Goal: Task Accomplishment & Management: Complete application form

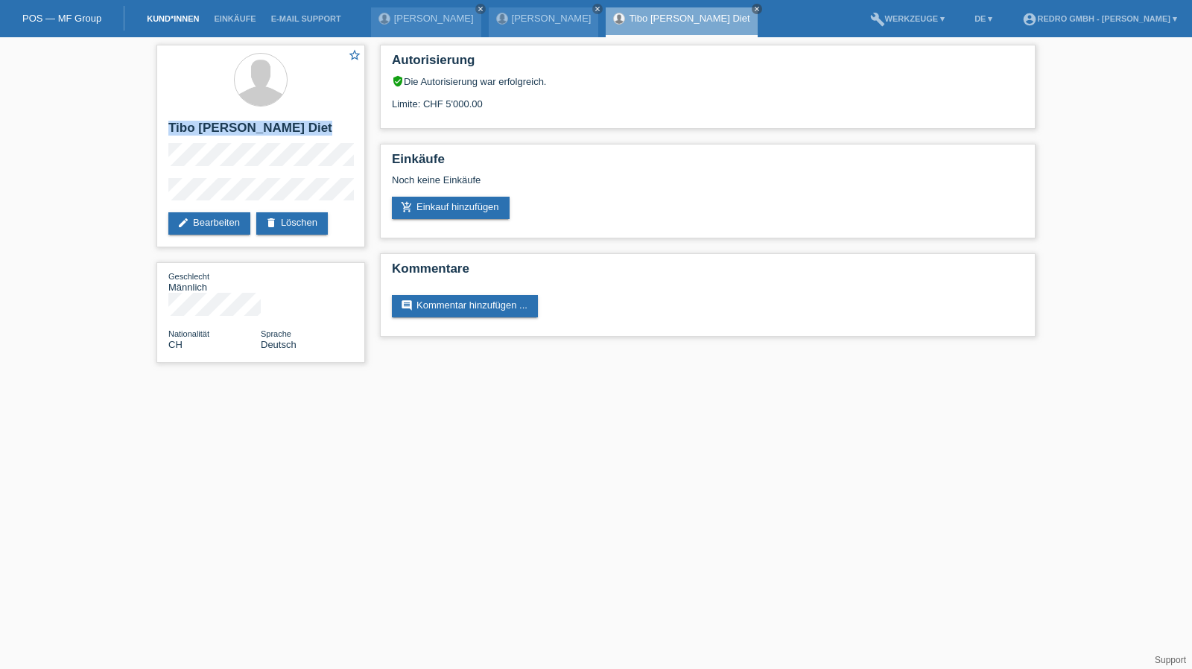
click at [177, 19] on link "Kund*innen" at bounding box center [172, 18] width 67 height 9
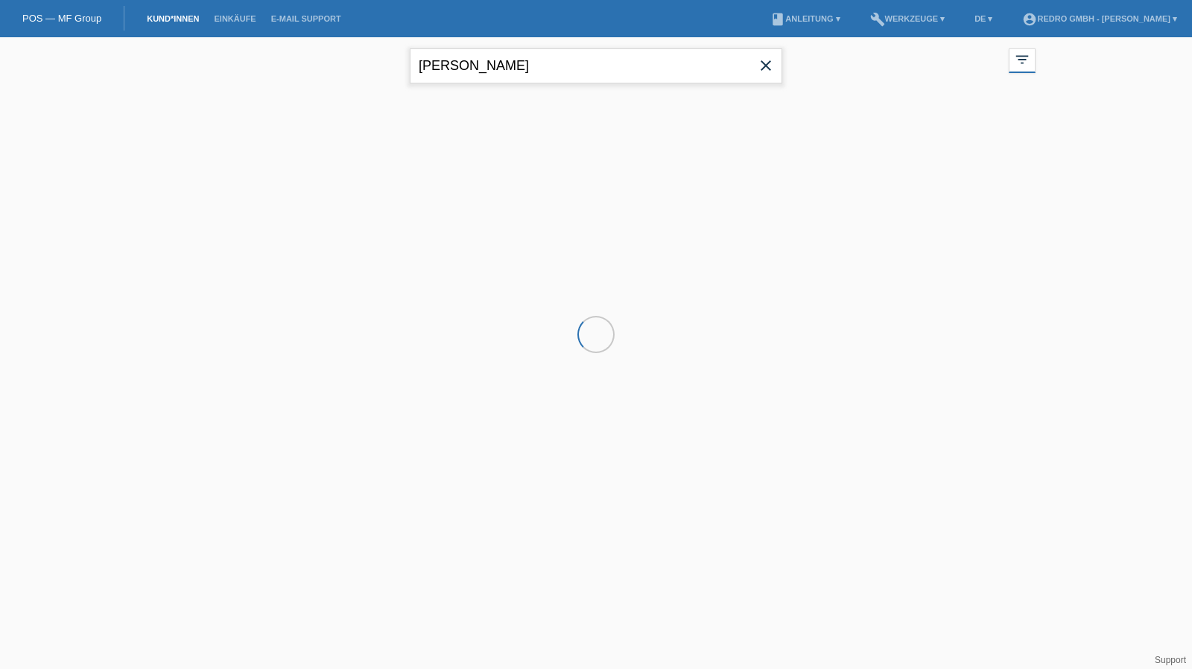
click at [566, 66] on input "[PERSON_NAME]" at bounding box center [596, 65] width 373 height 35
click at [566, 66] on input "haufe" at bounding box center [596, 65] width 373 height 35
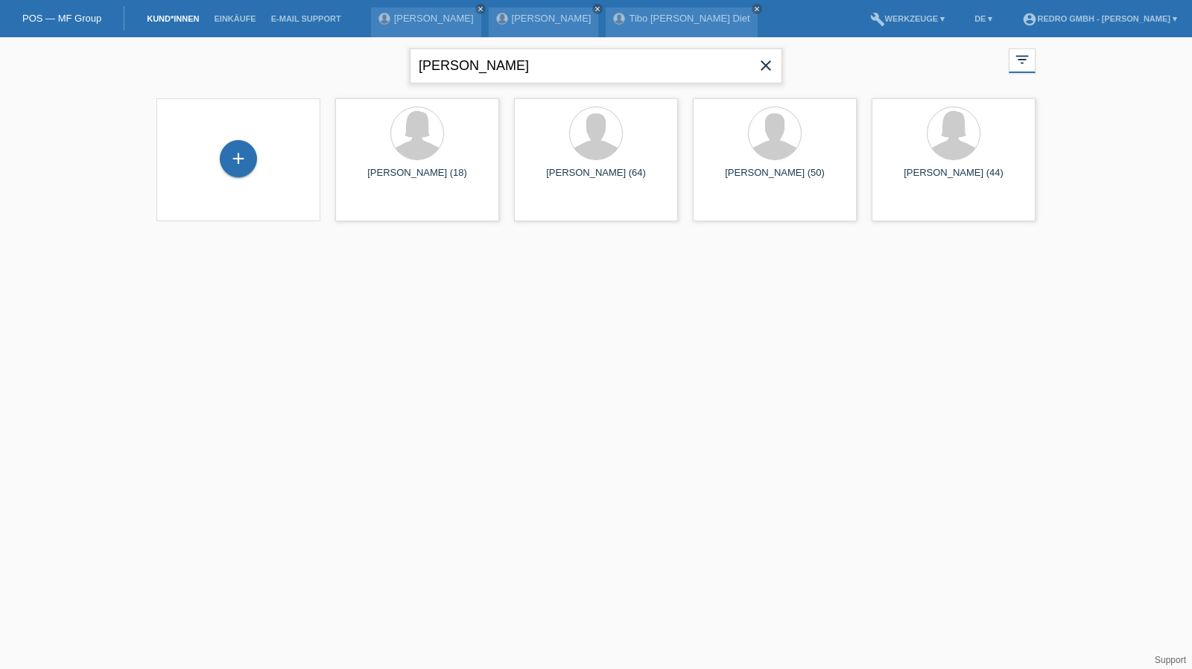
click at [467, 71] on input "haufe" at bounding box center [596, 65] width 373 height 35
type input "bacher"
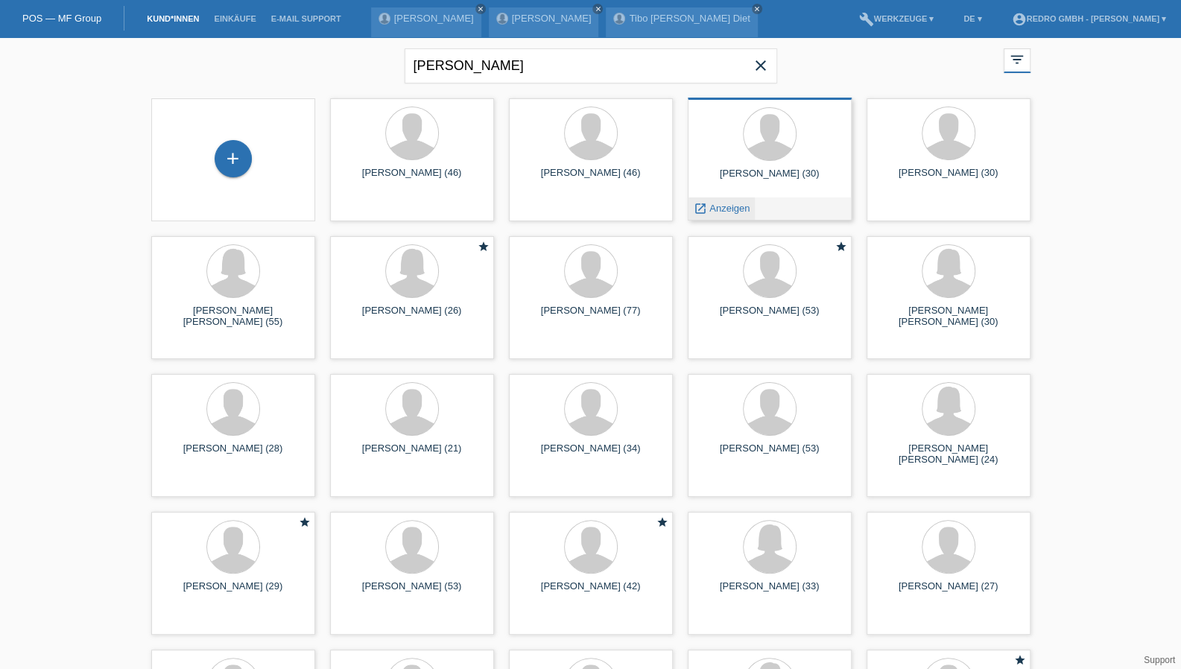
click at [739, 204] on span "Anzeigen" at bounding box center [730, 208] width 40 height 11
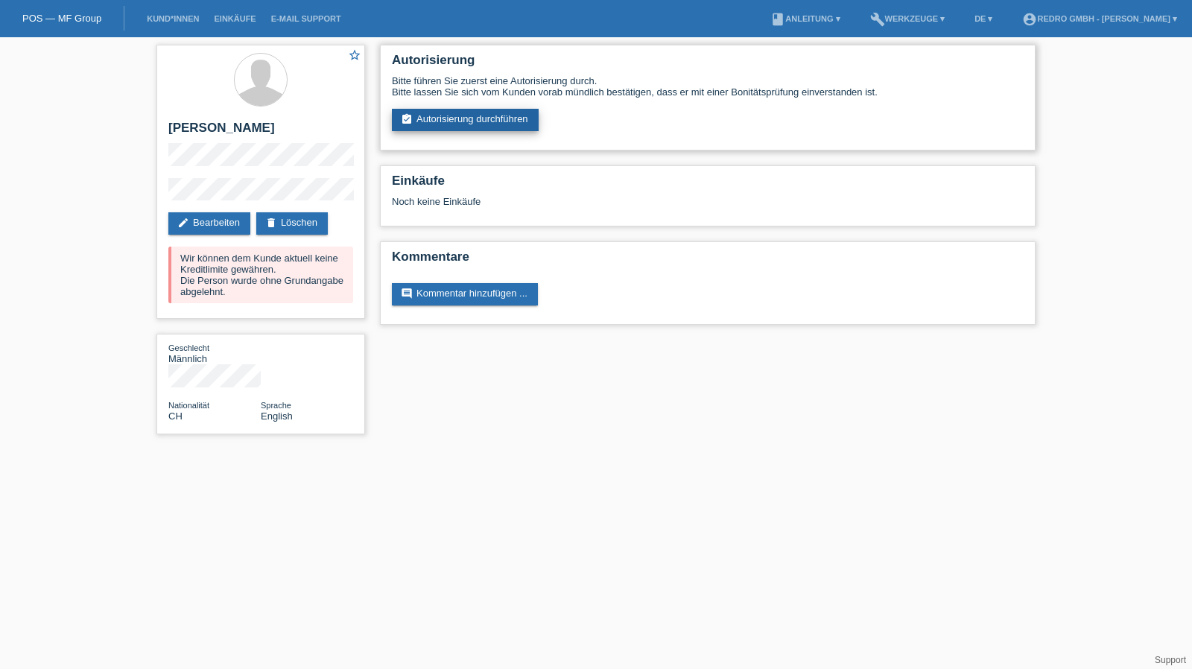
click at [458, 123] on link "assignment_turned_in Autorisierung durchführen" at bounding box center [465, 120] width 147 height 22
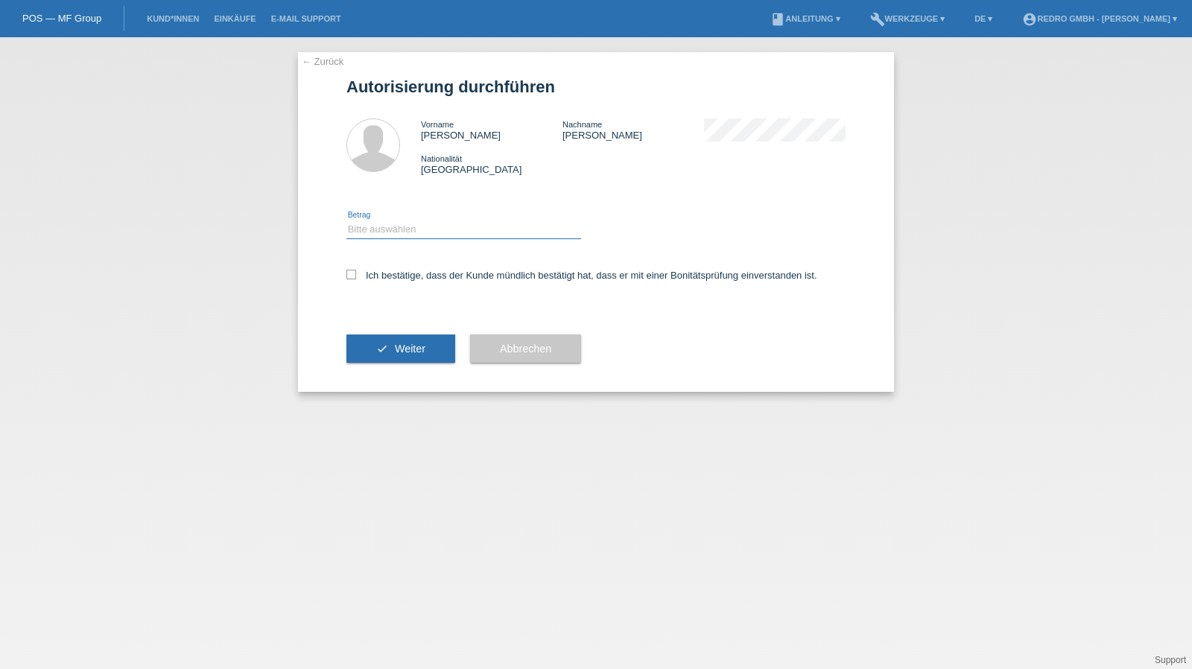
click at [415, 233] on select "Bitte auswählen CHF 1.00 - CHF 499.00 CHF 500.00 - CHF 1'999.00 CHF 2'000.00 - …" at bounding box center [464, 230] width 235 height 18
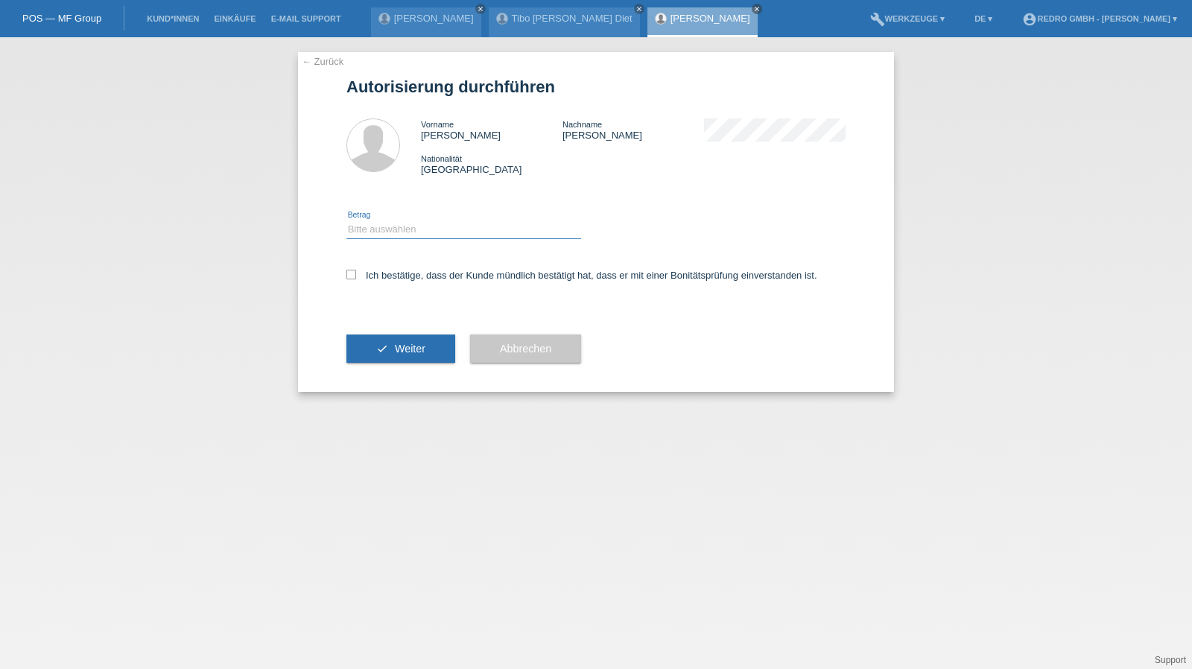
select select "1"
click at [347, 221] on select "Bitte auswählen CHF 1.00 - CHF 499.00 CHF 500.00 - CHF 1'999.00 CHF 2'000.00 - …" at bounding box center [464, 230] width 235 height 18
click at [393, 265] on div "Ich bestätige, dass der Kunde mündlich bestätigt hat, dass er mit einer Bonität…" at bounding box center [596, 280] width 499 height 51
click at [391, 271] on label "Ich bestätige, dass der Kunde mündlich bestätigt hat, dass er mit einer Bonität…" at bounding box center [582, 275] width 471 height 11
click at [356, 271] on input "Ich bestätige, dass der Kunde mündlich bestätigt hat, dass er mit einer Bonität…" at bounding box center [352, 275] width 10 height 10
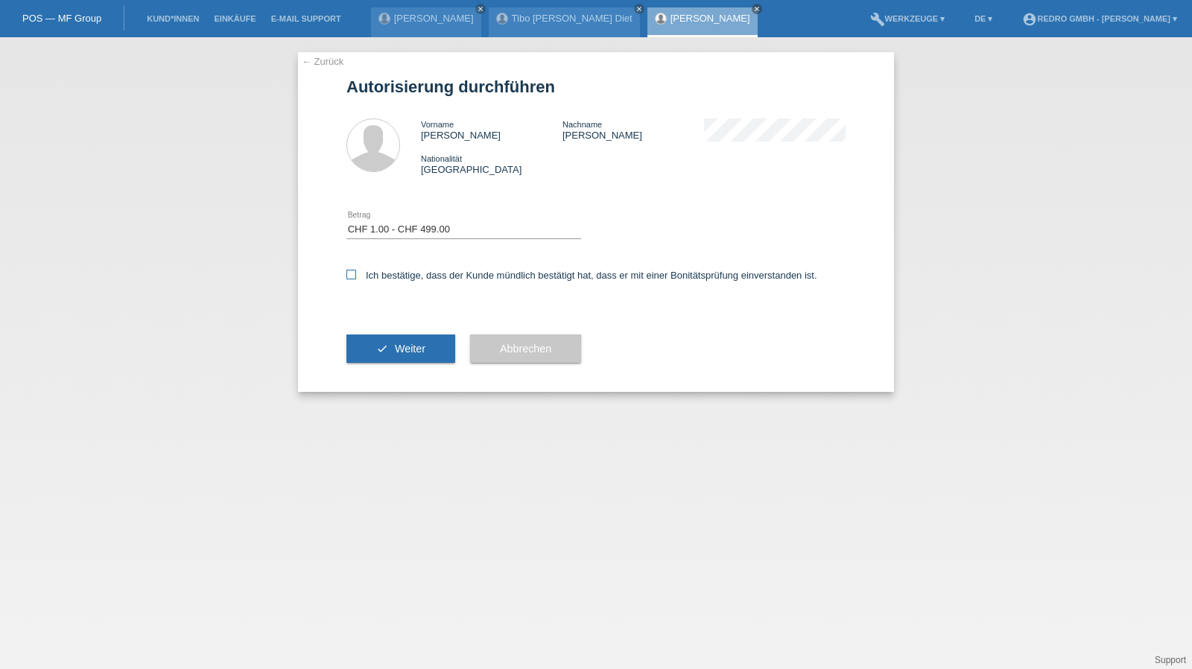
checkbox input "true"
click at [392, 371] on div "check Weiter" at bounding box center [401, 349] width 109 height 86
drag, startPoint x: 398, startPoint y: 344, endPoint x: 371, endPoint y: 320, distance: 36.4
click at [399, 344] on span "Weiter" at bounding box center [410, 349] width 31 height 12
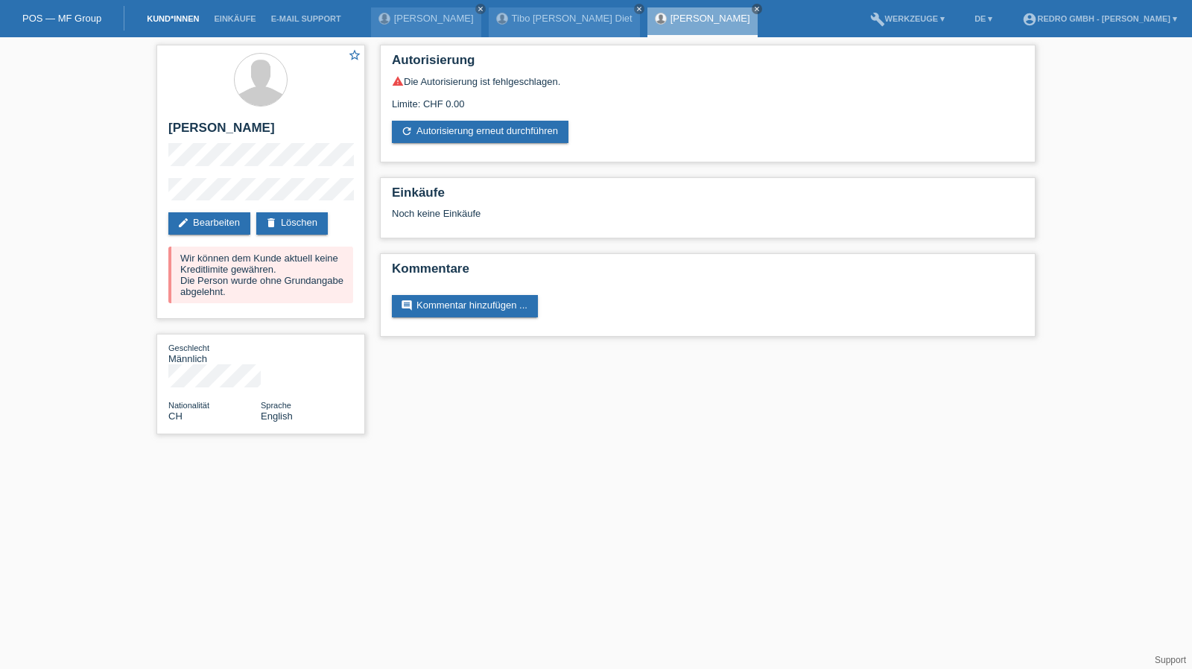
click at [188, 19] on link "Kund*innen" at bounding box center [172, 18] width 67 height 9
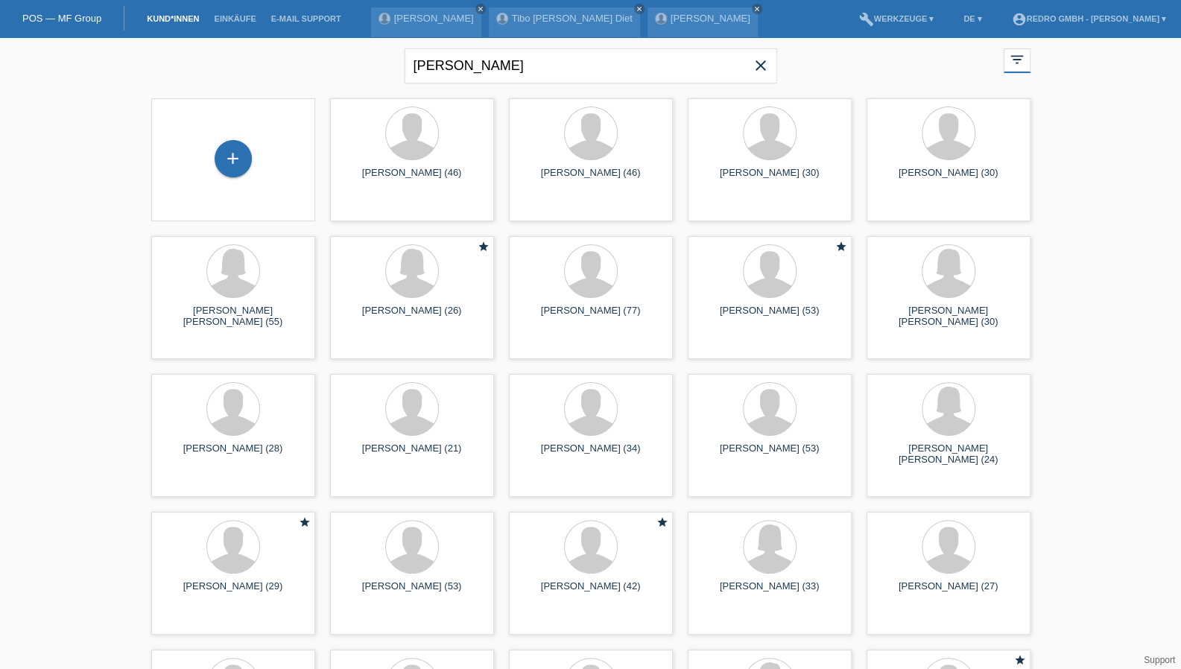
click at [179, 8] on li "Kund*innen" at bounding box center [172, 19] width 67 height 38
click at [247, 151] on div "+" at bounding box center [233, 158] width 36 height 25
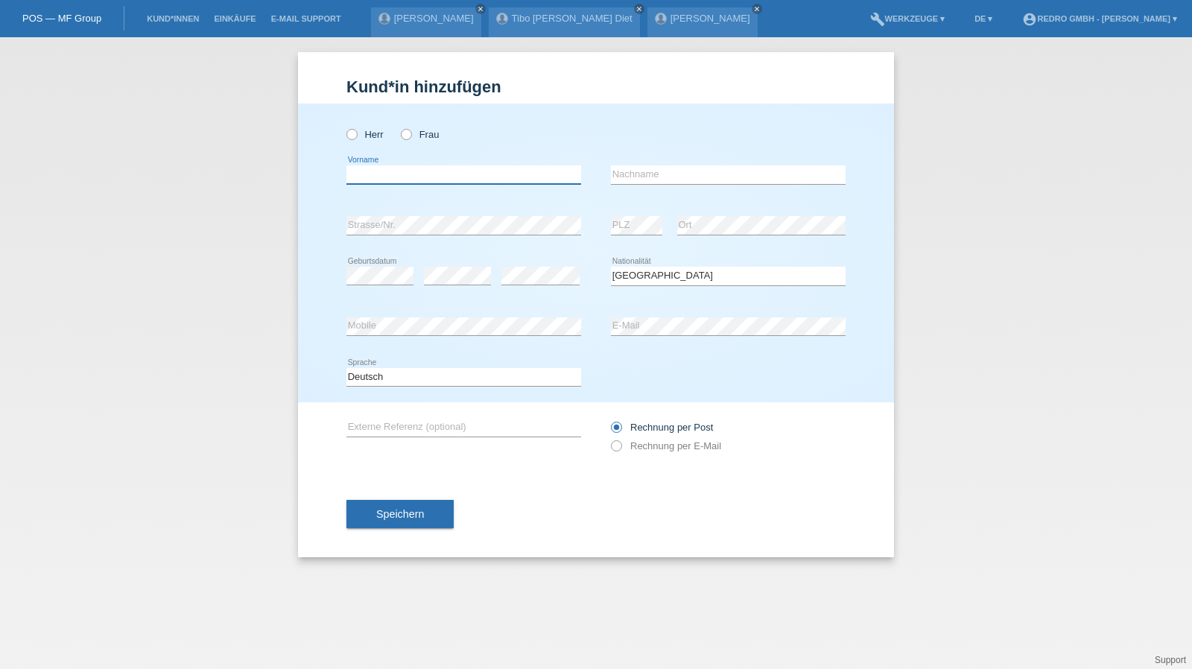
click at [549, 174] on input "text" at bounding box center [464, 174] width 235 height 19
type input "Taras"
type input "Hafner"
click at [365, 503] on button "Speichern" at bounding box center [400, 514] width 107 height 28
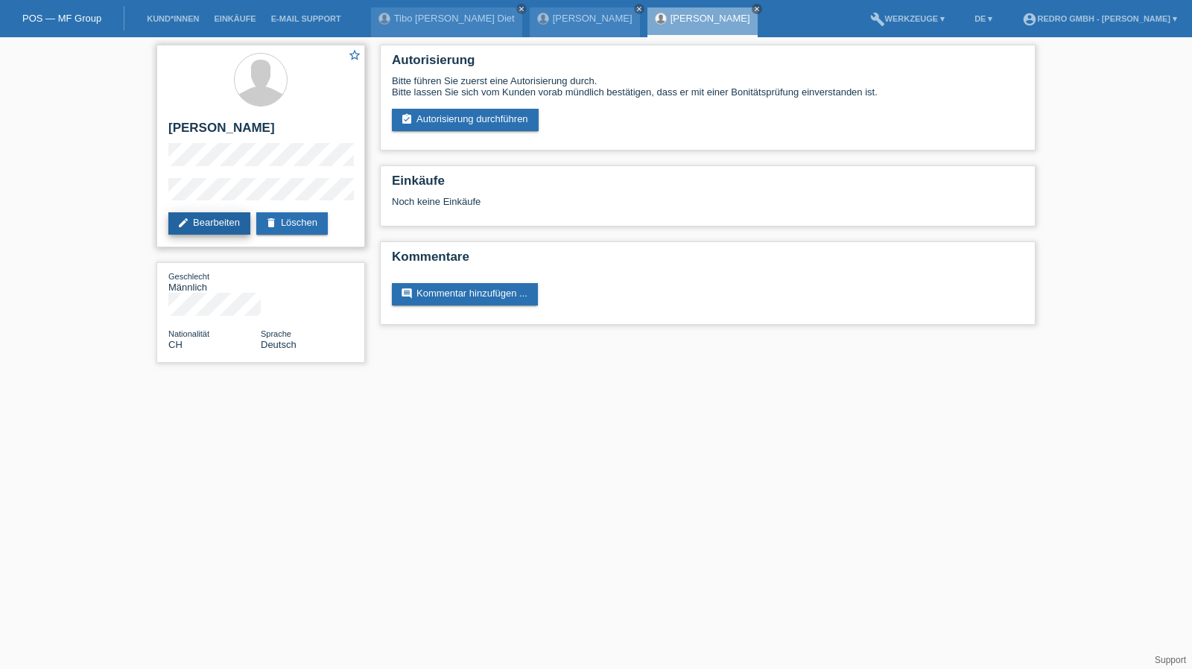
click at [198, 224] on link "edit Bearbeiten" at bounding box center [209, 223] width 82 height 22
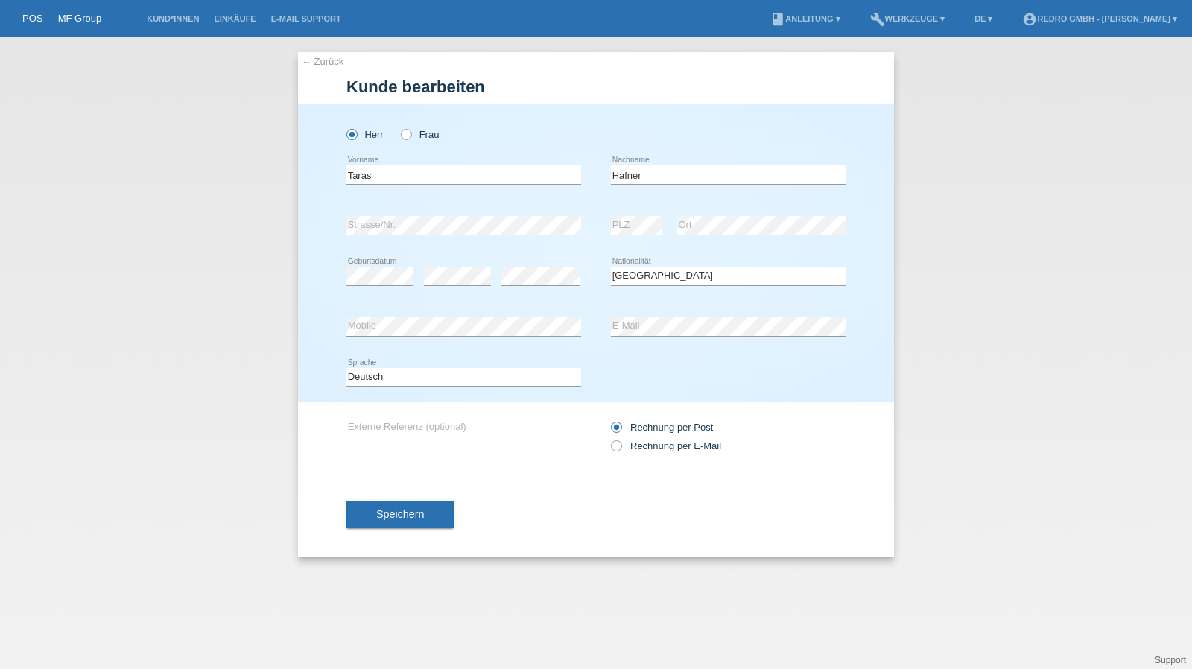
select select "CH"
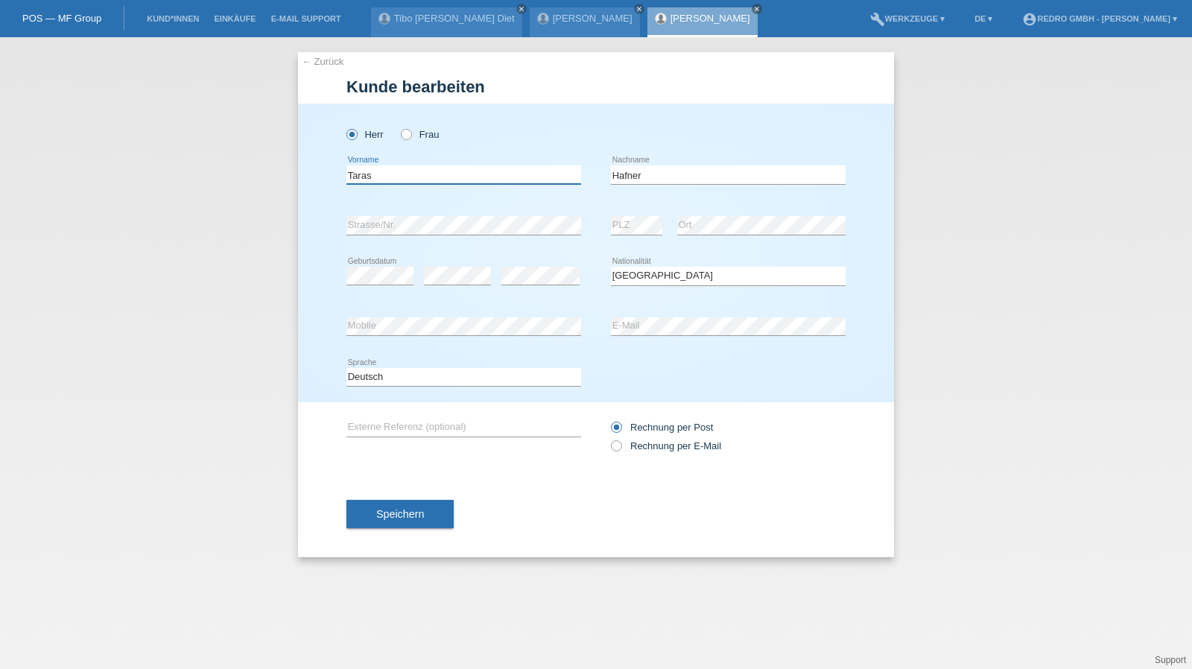
click at [408, 177] on input "Taras" at bounding box center [464, 174] width 235 height 19
type input "[PERSON_NAME]"
click at [711, 171] on input "[PERSON_NAME]" at bounding box center [728, 174] width 235 height 19
click at [404, 514] on span "Speichern" at bounding box center [400, 514] width 48 height 12
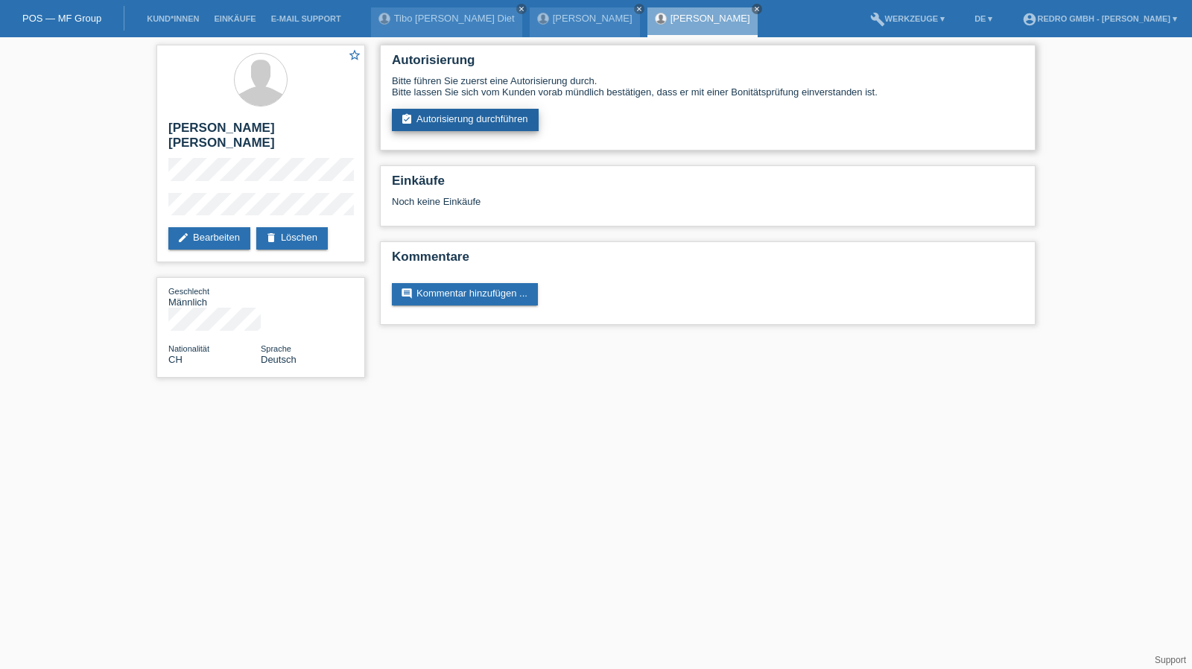
click at [445, 120] on link "assignment_turned_in Autorisierung durchführen" at bounding box center [465, 120] width 147 height 22
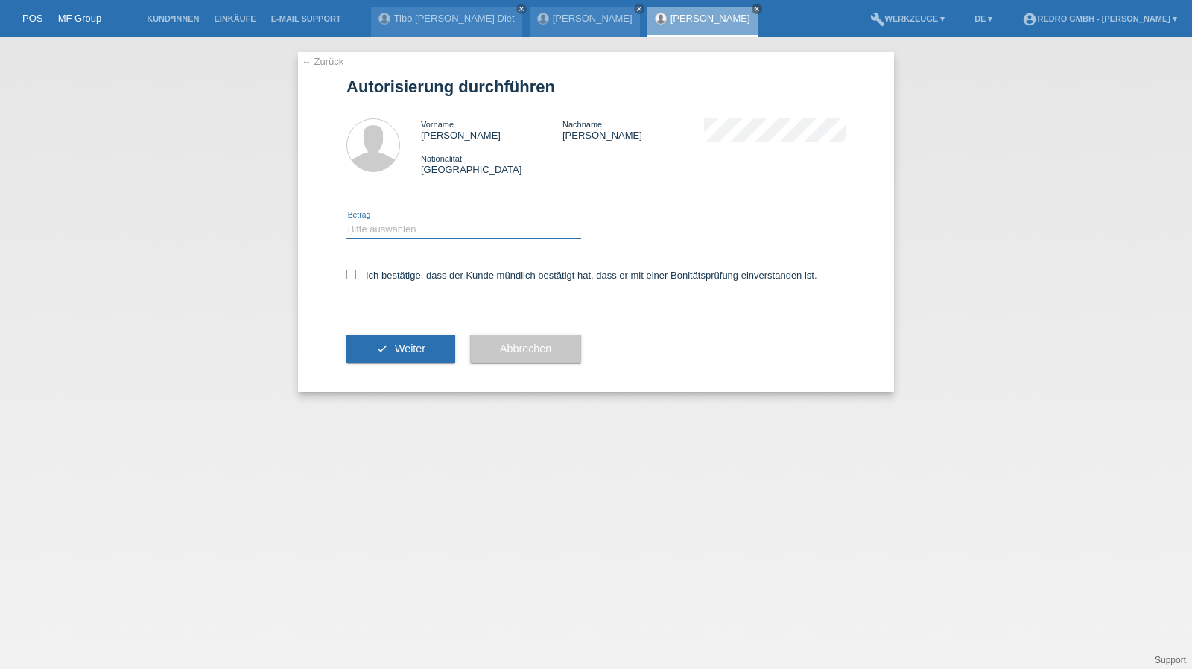
click at [382, 226] on select "Bitte auswählen CHF 1.00 - CHF 499.00 CHF 500.00 - CHF 1'999.00 CHF 2'000.00 - …" at bounding box center [464, 230] width 235 height 18
select select "1"
click at [347, 221] on select "Bitte auswählen CHF 1.00 - CHF 499.00 CHF 500.00 - CHF 1'999.00 CHF 2'000.00 - …" at bounding box center [464, 230] width 235 height 18
click at [379, 278] on label "Ich bestätige, dass der Kunde mündlich bestätigt hat, dass er mit einer Bonität…" at bounding box center [582, 275] width 471 height 11
click at [356, 278] on input "Ich bestätige, dass der Kunde mündlich bestätigt hat, dass er mit einer Bonität…" at bounding box center [352, 275] width 10 height 10
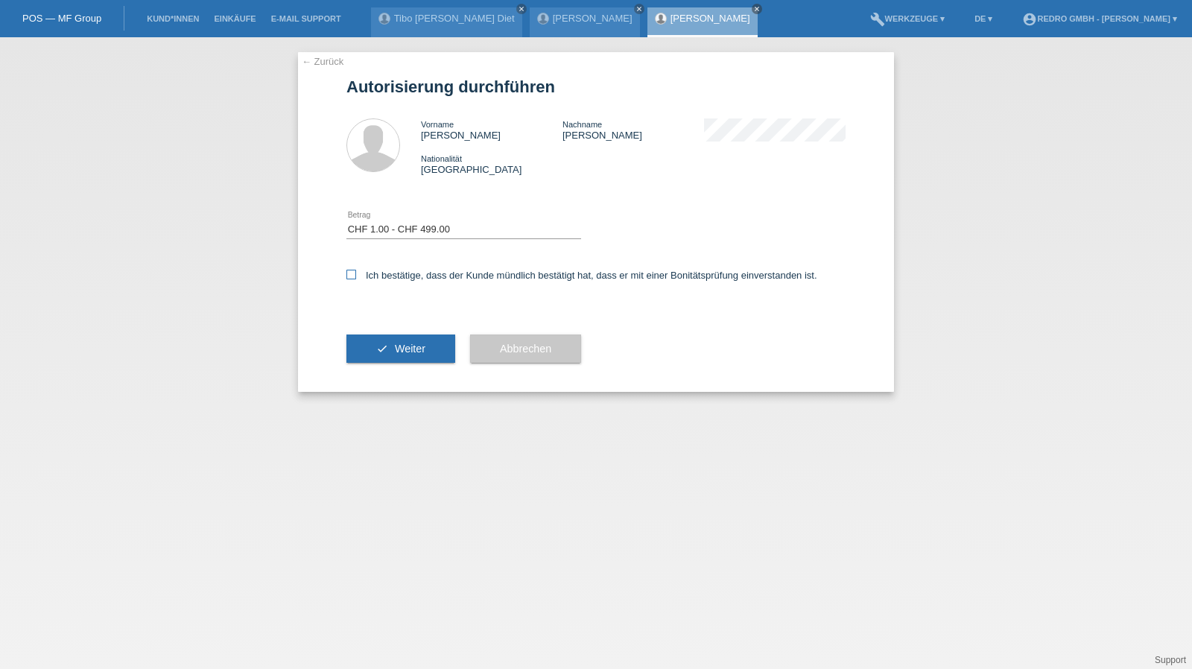
checkbox input "true"
drag, startPoint x: 373, startPoint y: 357, endPoint x: 370, endPoint y: 344, distance: 13.9
click at [373, 357] on button "check Weiter" at bounding box center [401, 349] width 109 height 28
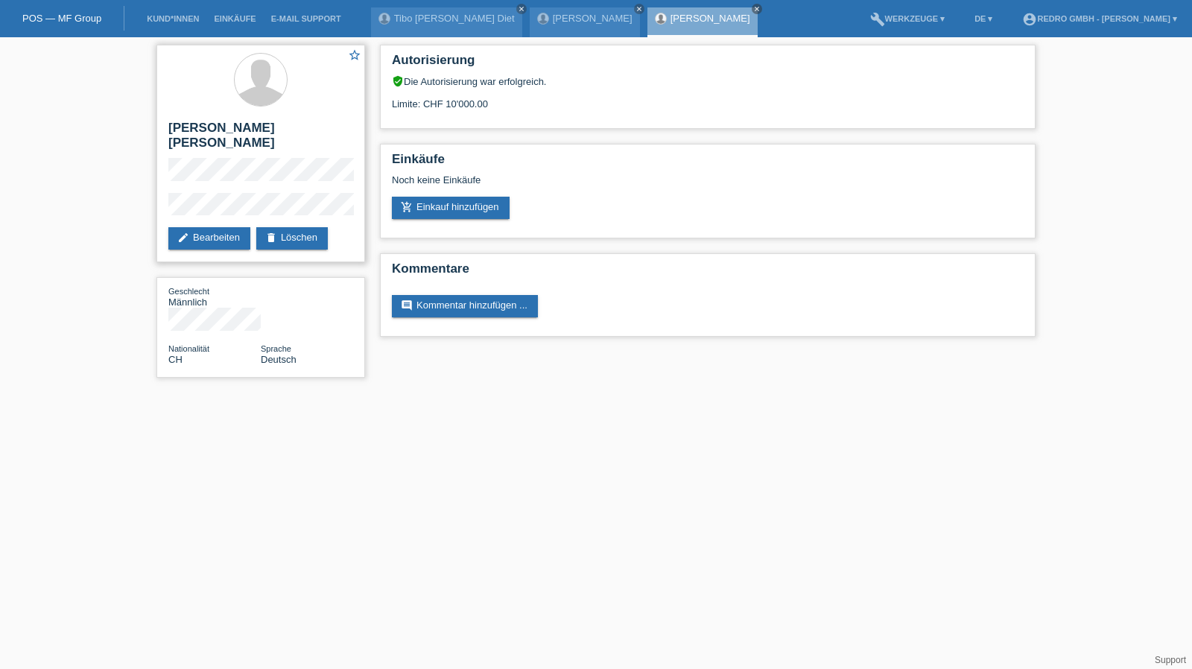
click at [244, 130] on h2 "Taras Peter Hafner Arza" at bounding box center [260, 139] width 185 height 37
copy div "Taras Peter Hafner Arza"
click at [158, 10] on li "Kund*innen" at bounding box center [172, 19] width 67 height 38
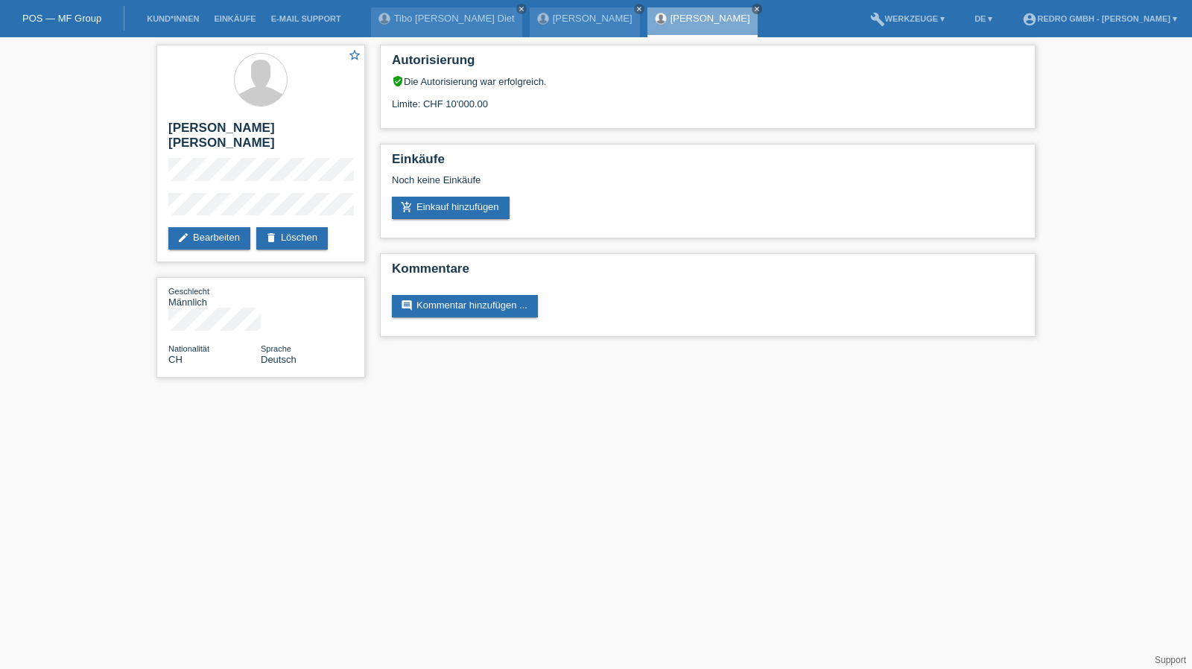
click at [158, 12] on li "Kund*innen" at bounding box center [172, 19] width 67 height 38
click at [158, 14] on li "Kund*innen" at bounding box center [172, 19] width 67 height 38
click at [157, 17] on link "Kund*innen" at bounding box center [172, 18] width 67 height 9
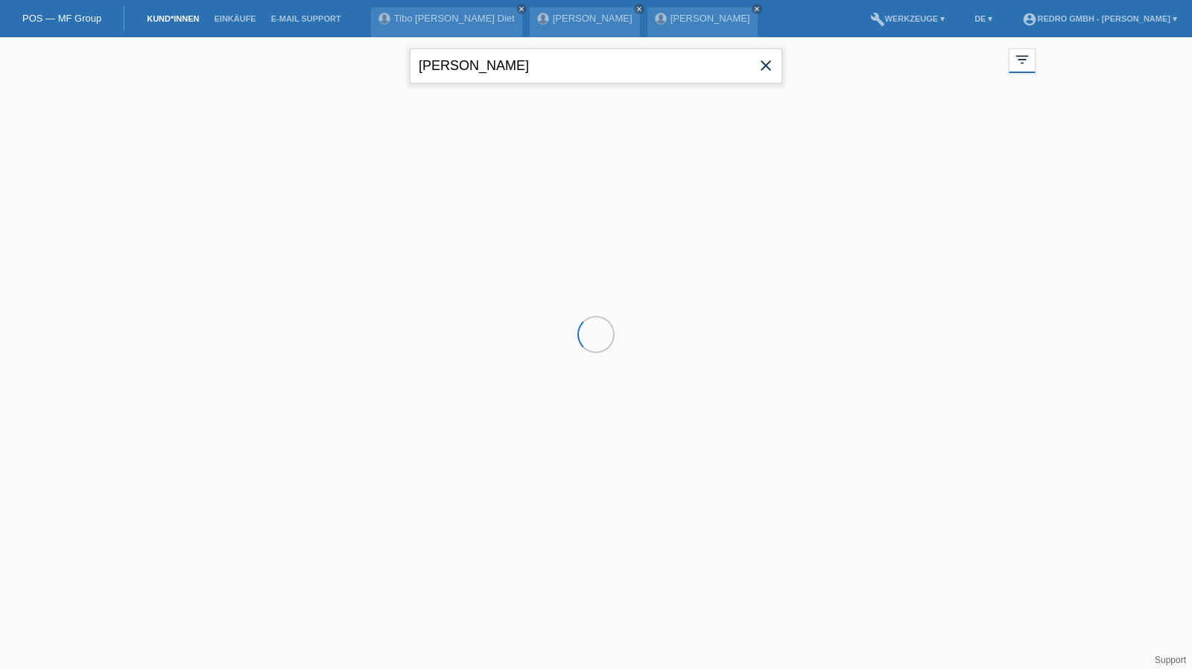
click at [468, 66] on input "[PERSON_NAME]" at bounding box center [596, 65] width 373 height 35
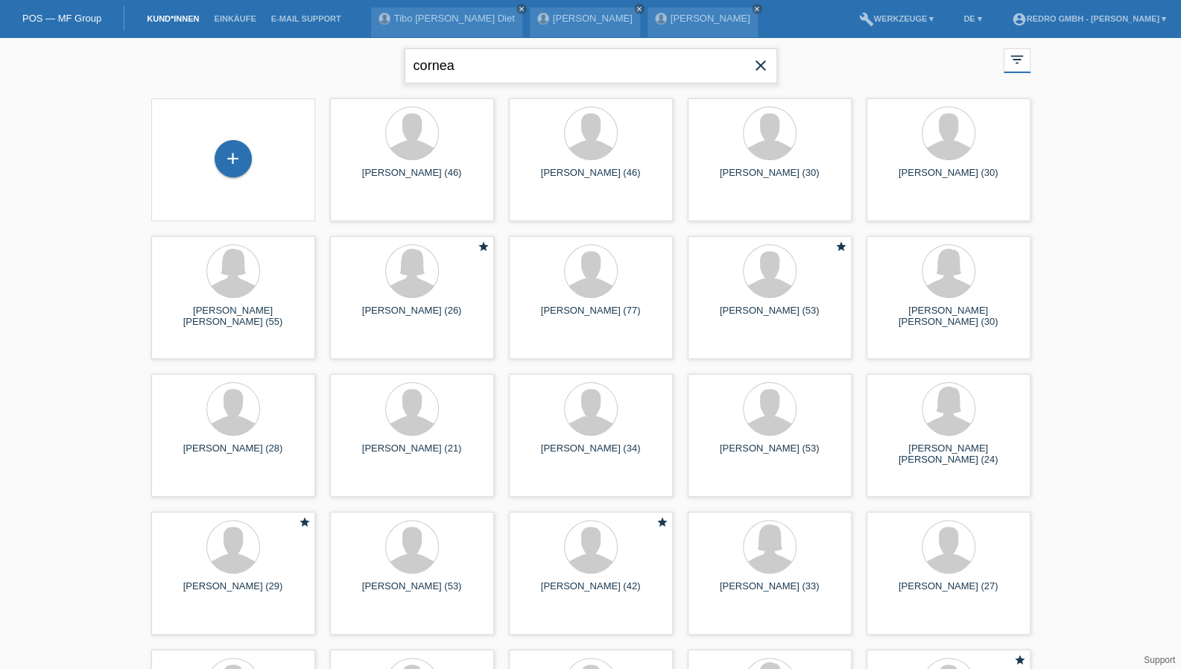
type input "cornea"
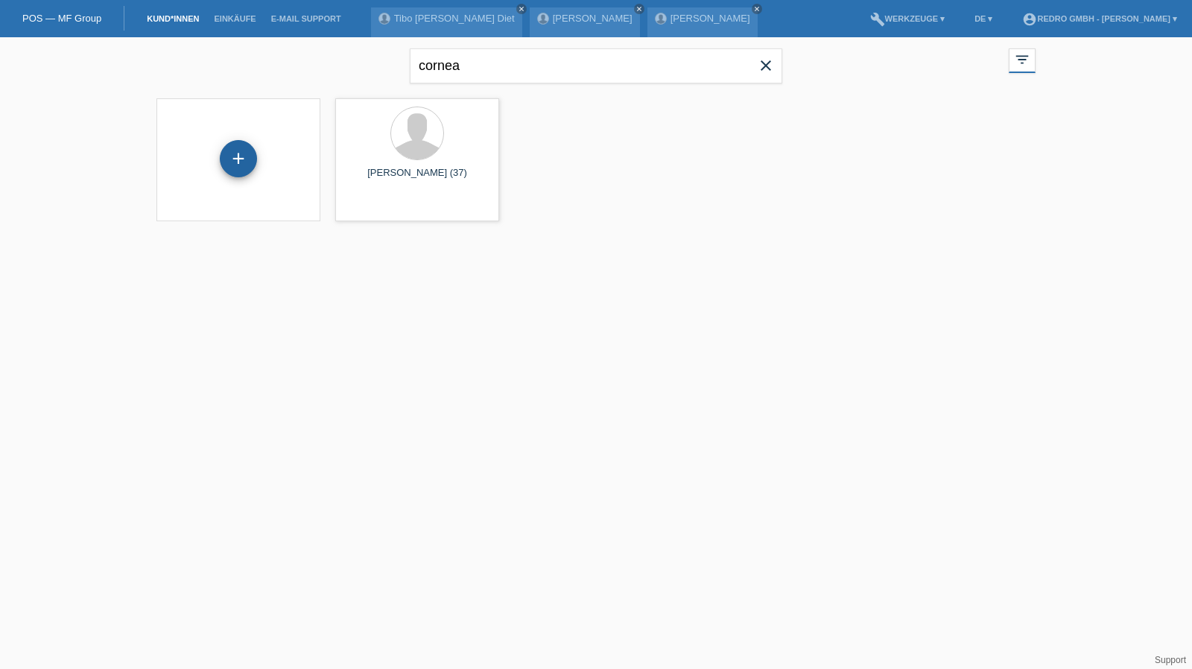
click at [238, 148] on div "+" at bounding box center [238, 158] width 37 height 37
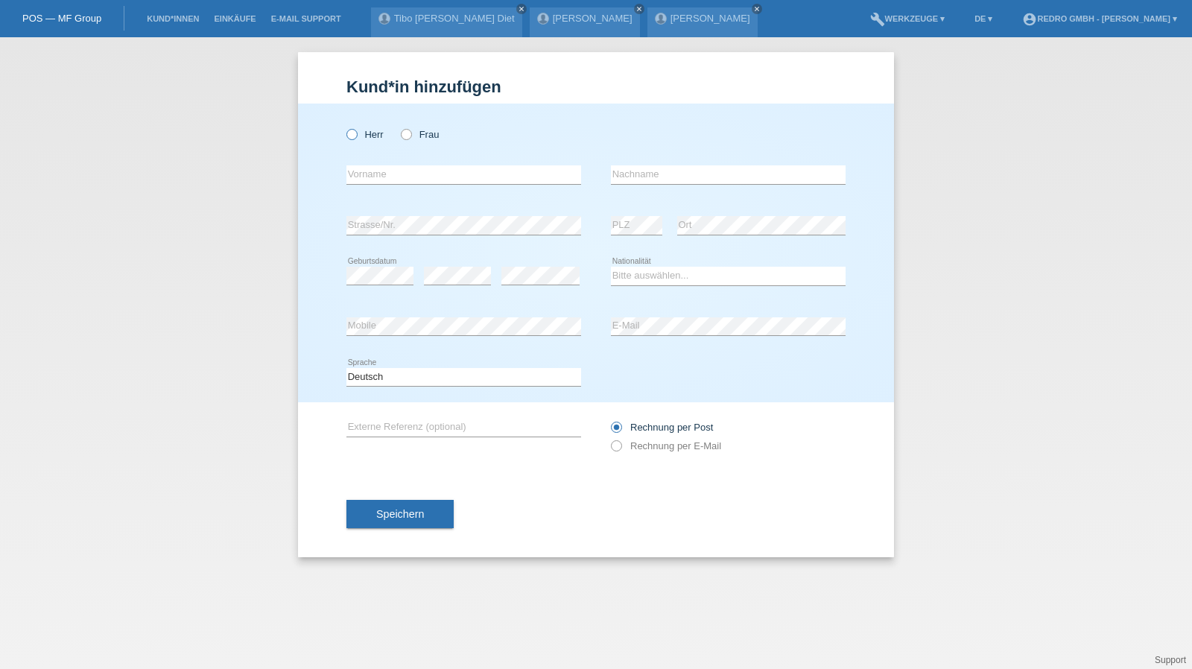
click at [380, 136] on label "Herr" at bounding box center [365, 134] width 37 height 11
click at [356, 136] on input "Herr" at bounding box center [352, 134] width 10 height 10
radio input "true"
click at [392, 178] on input "text" at bounding box center [464, 174] width 235 height 19
type input "[PERSON_NAME]"
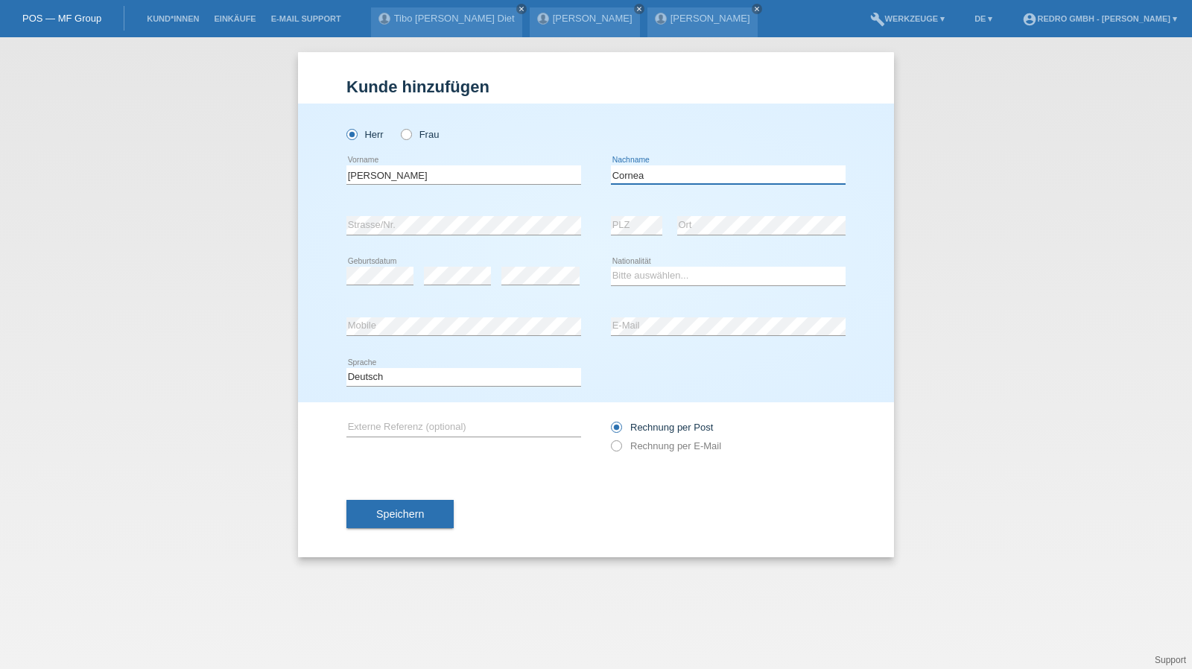
type input "Cornea"
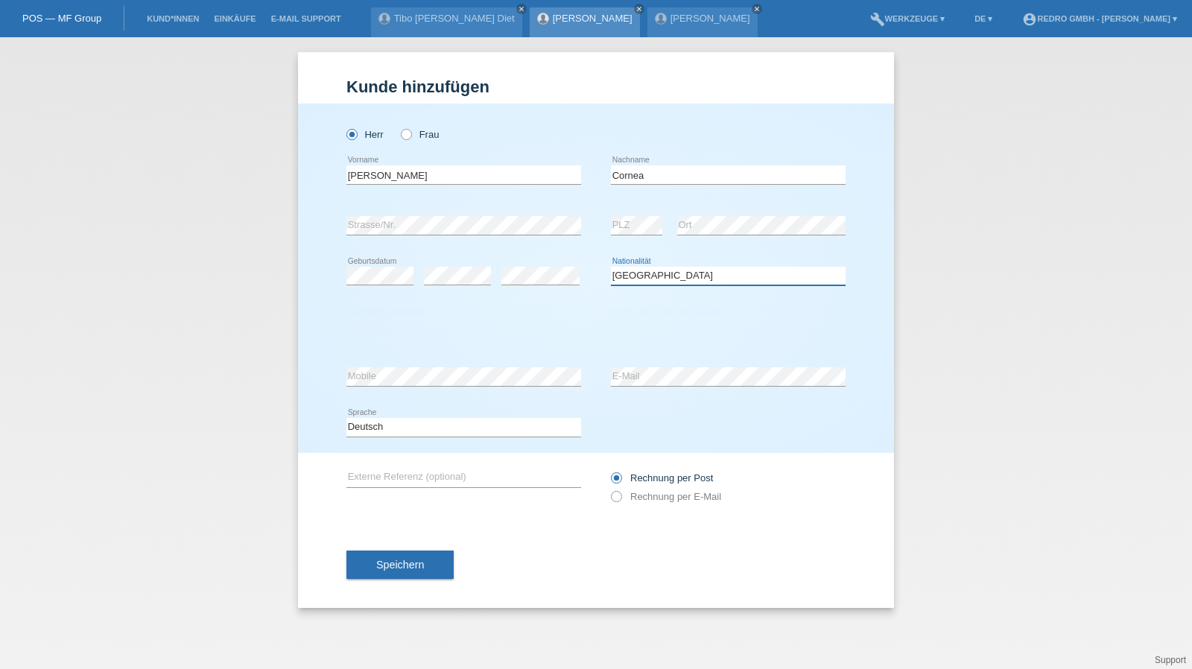
select select "RO"
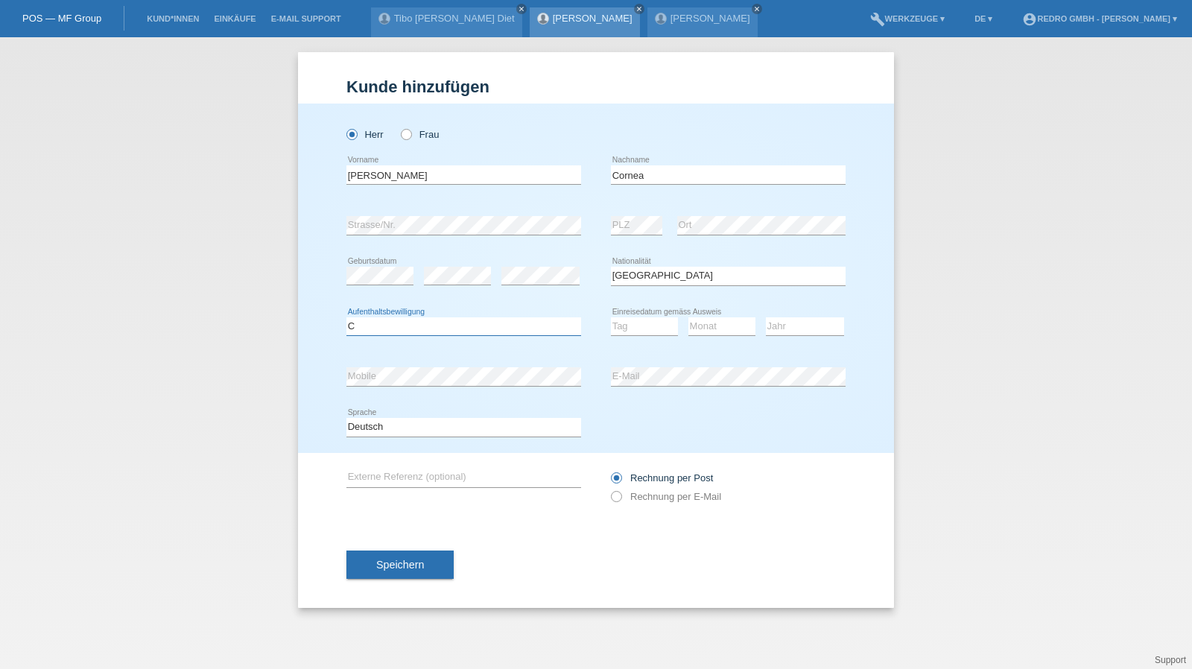
select select "B"
click at [651, 332] on select "Tag 01 02 03 04 05 06 07 08 09 10 11" at bounding box center [644, 326] width 67 height 18
select select "19"
select select "07"
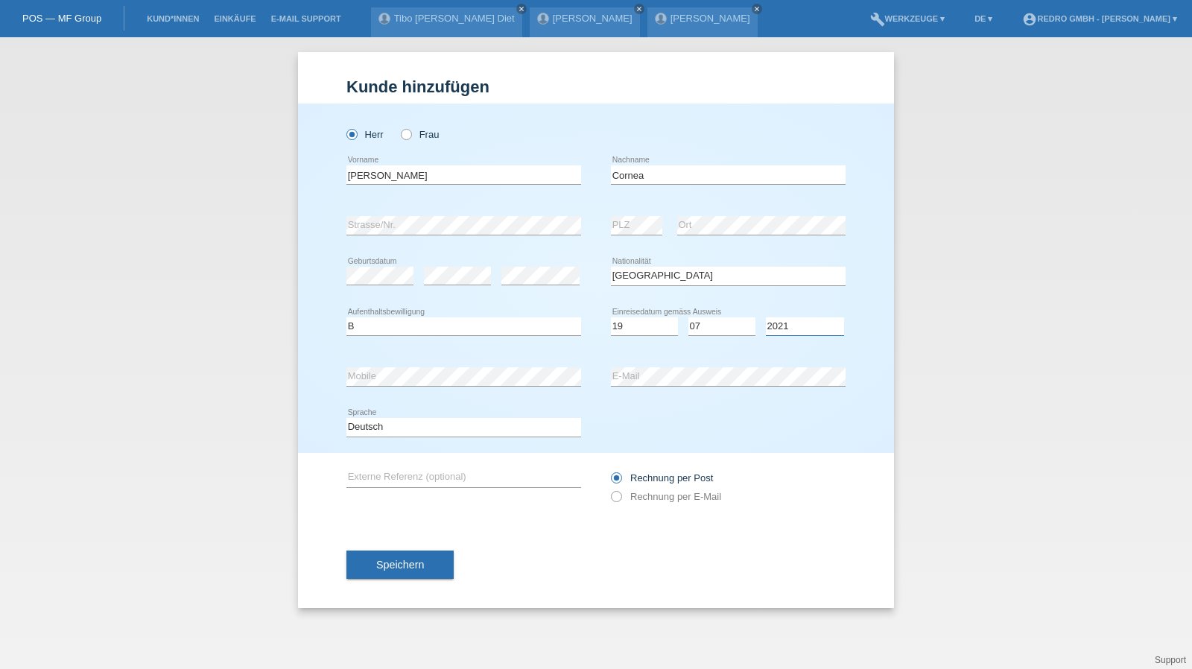
select select "2022"
click at [345, 424] on div "Herr Frau Corneliu-Daniel error Vorname Cornea error Nachname C" at bounding box center [596, 279] width 596 height 350
click at [380, 428] on select "Deutsch Français Italiano English" at bounding box center [464, 427] width 235 height 18
click at [347, 418] on select "Deutsch Français Italiano English" at bounding box center [464, 427] width 235 height 18
select select "it"
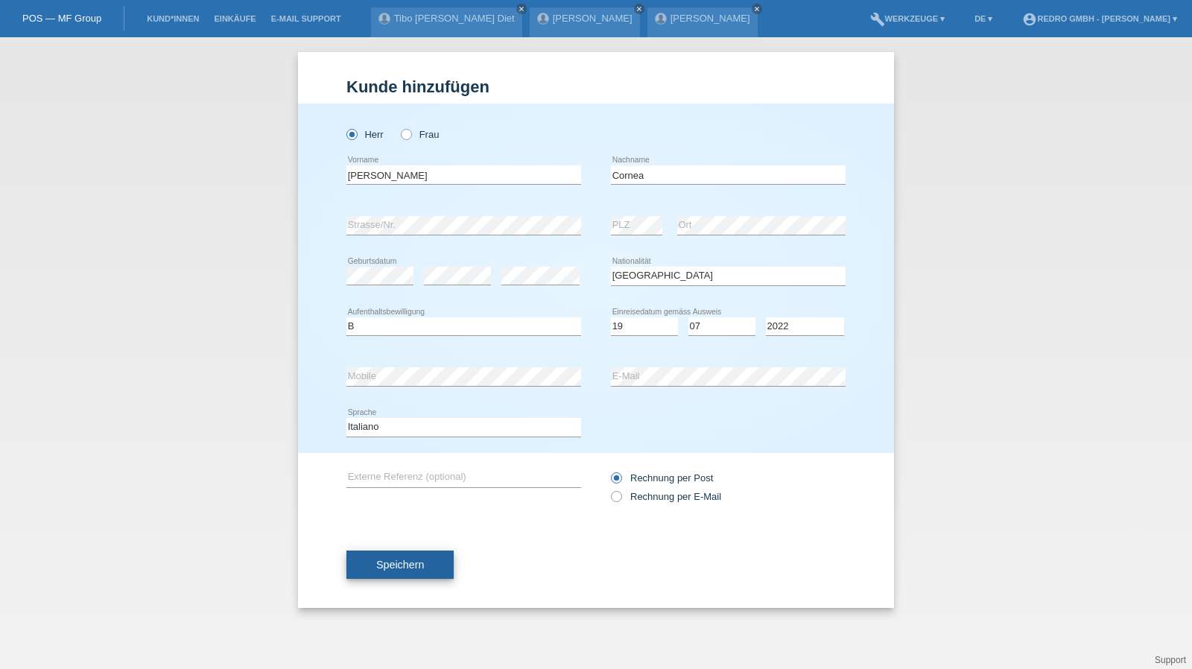
click at [434, 562] on button "Speichern" at bounding box center [400, 565] width 107 height 28
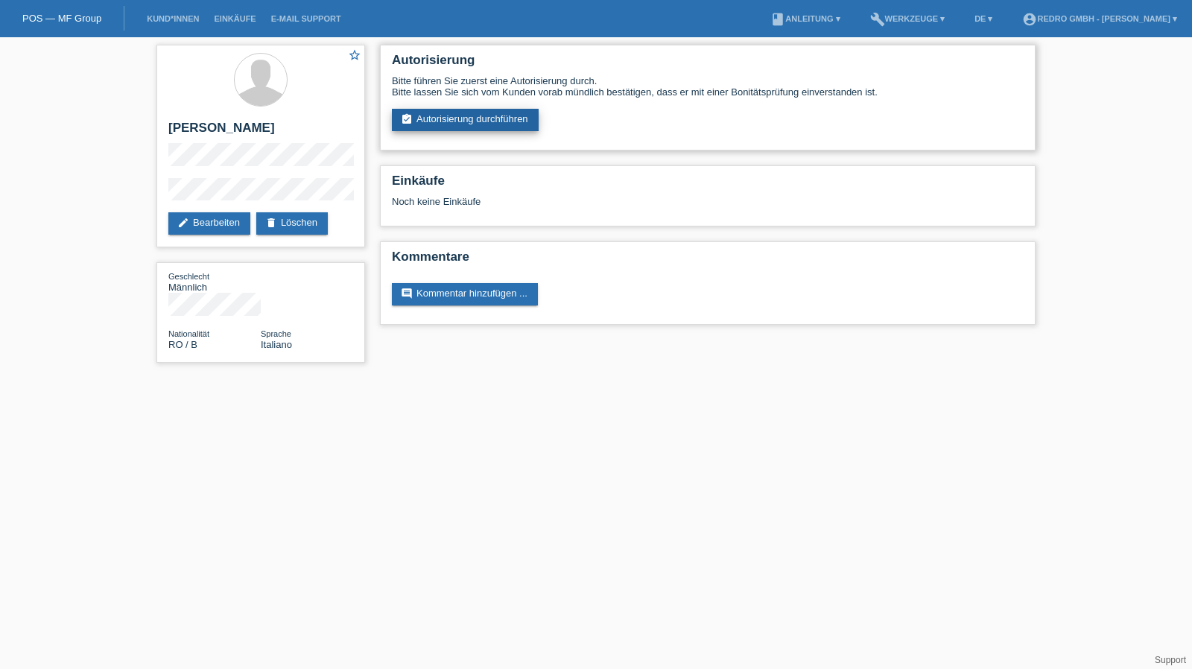
click at [481, 114] on link "assignment_turned_in Autorisierung durchführen" at bounding box center [465, 120] width 147 height 22
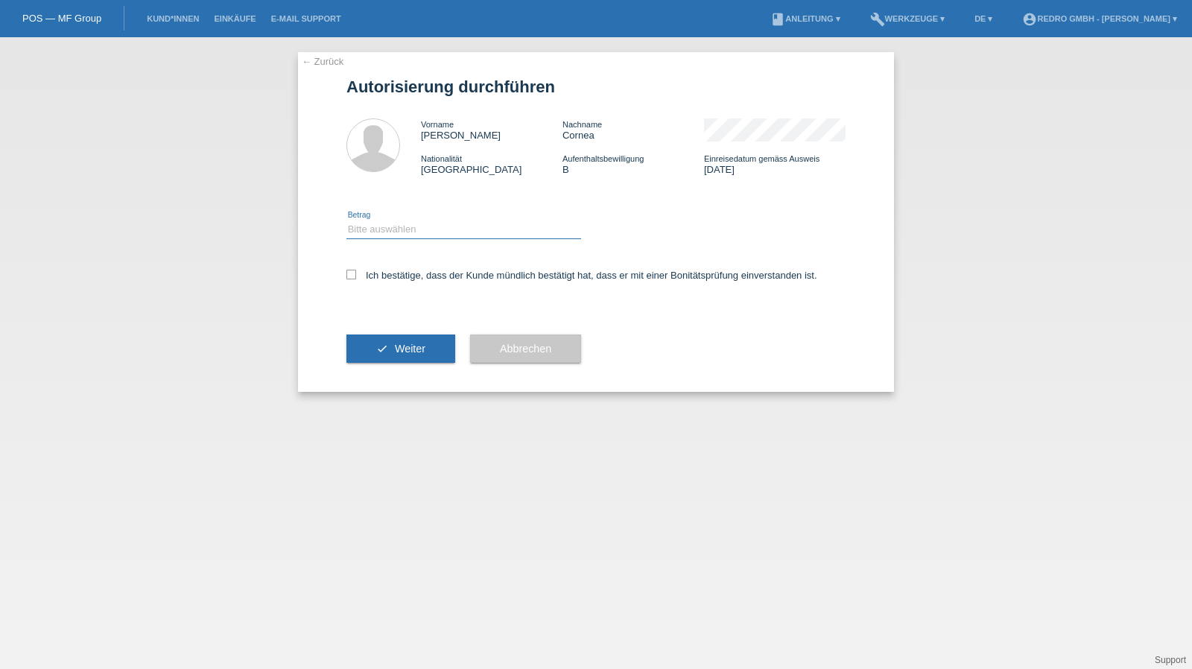
drag, startPoint x: 0, startPoint y: 0, endPoint x: 411, endPoint y: 226, distance: 469.3
click at [411, 226] on select "Bitte auswählen CHF 1.00 - CHF 499.00 CHF 500.00 - CHF 1'999.00 CHF 2'000.00 - …" at bounding box center [464, 230] width 235 height 18
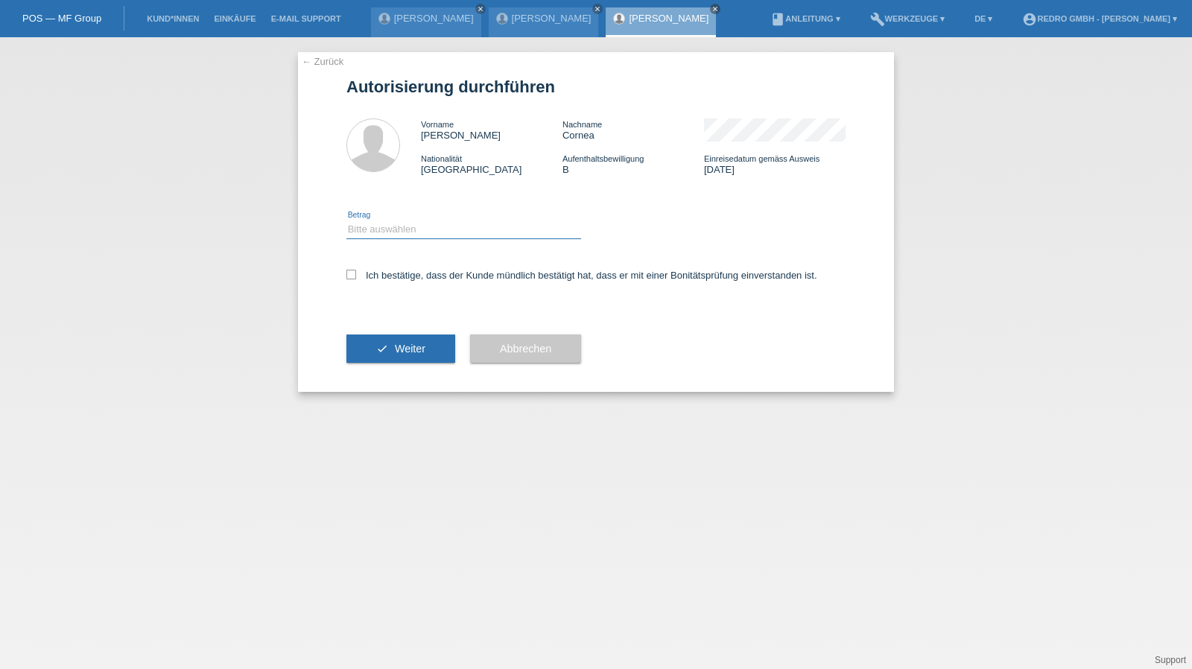
select select "1"
click at [347, 221] on select "Bitte auswählen CHF 1.00 - CHF 499.00 CHF 500.00 - CHF 1'999.00 CHF 2'000.00 - …" at bounding box center [464, 230] width 235 height 18
click at [395, 275] on label "Ich bestätige, dass der Kunde mündlich bestätigt hat, dass er mit einer Bonität…" at bounding box center [582, 275] width 471 height 11
click at [356, 275] on input "Ich bestätige, dass der Kunde mündlich bestätigt hat, dass er mit einer Bonität…" at bounding box center [352, 275] width 10 height 10
checkbox input "true"
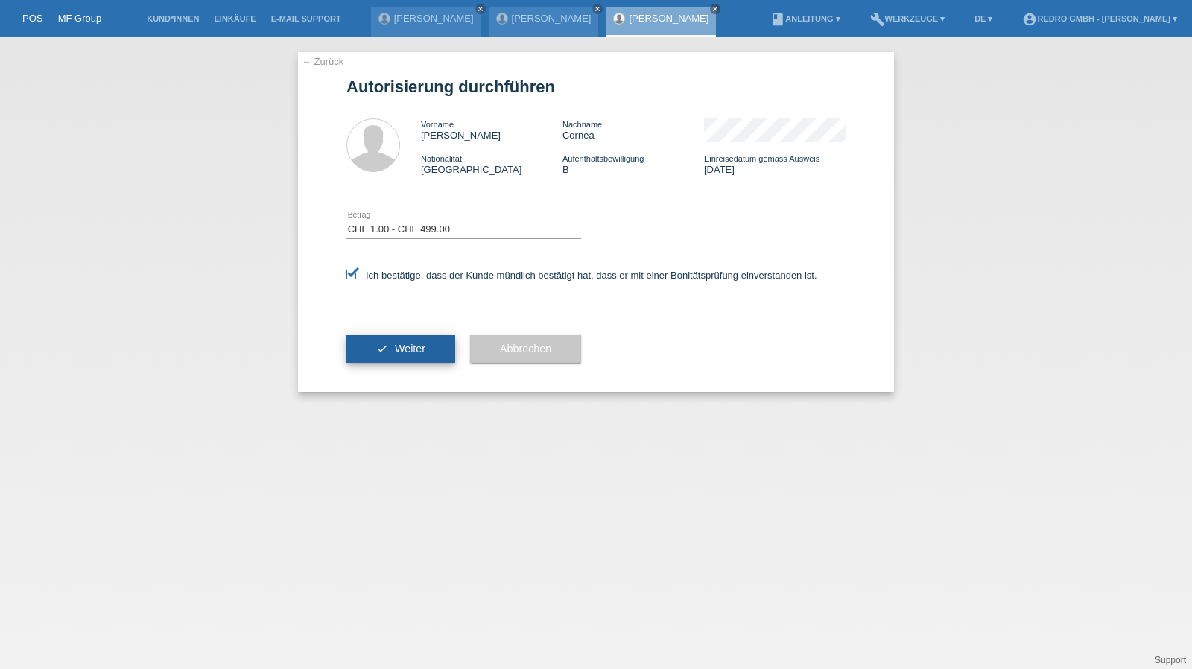
click at [374, 340] on button "check Weiter" at bounding box center [401, 349] width 109 height 28
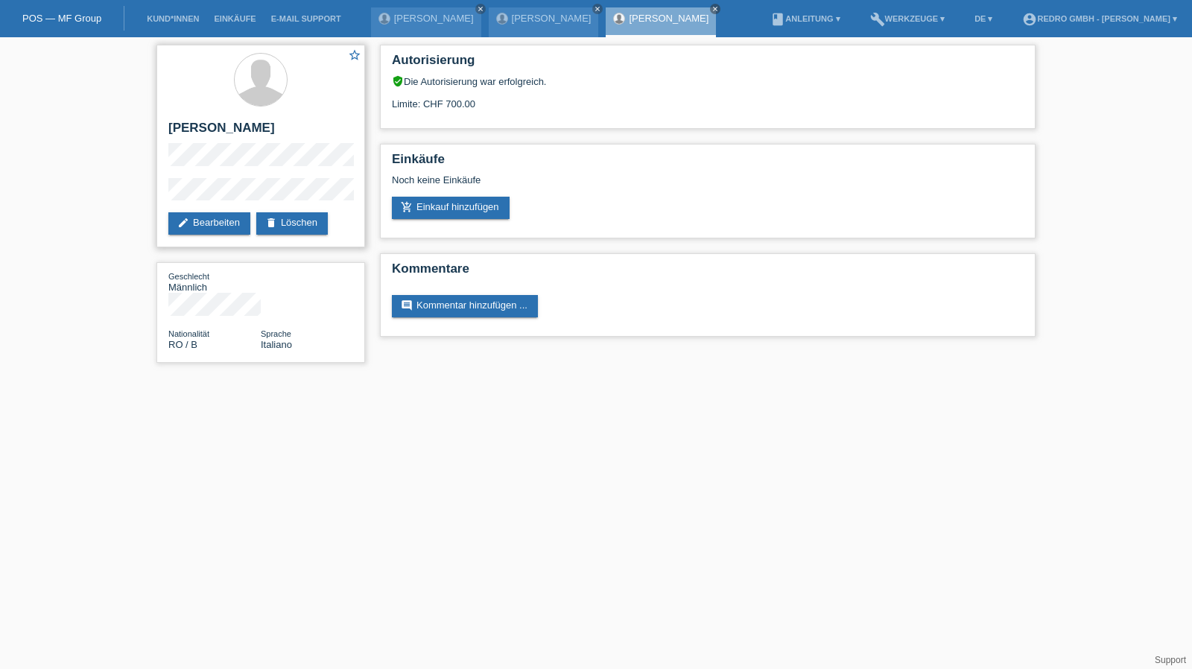
click at [204, 131] on h2 "[PERSON_NAME]" at bounding box center [260, 132] width 185 height 22
click at [204, 131] on h2 "Corneliu-[PERSON_NAME]" at bounding box center [260, 132] width 185 height 22
copy div "Corneliu-[PERSON_NAME]"
click at [172, 16] on link "Kund*innen" at bounding box center [172, 18] width 67 height 9
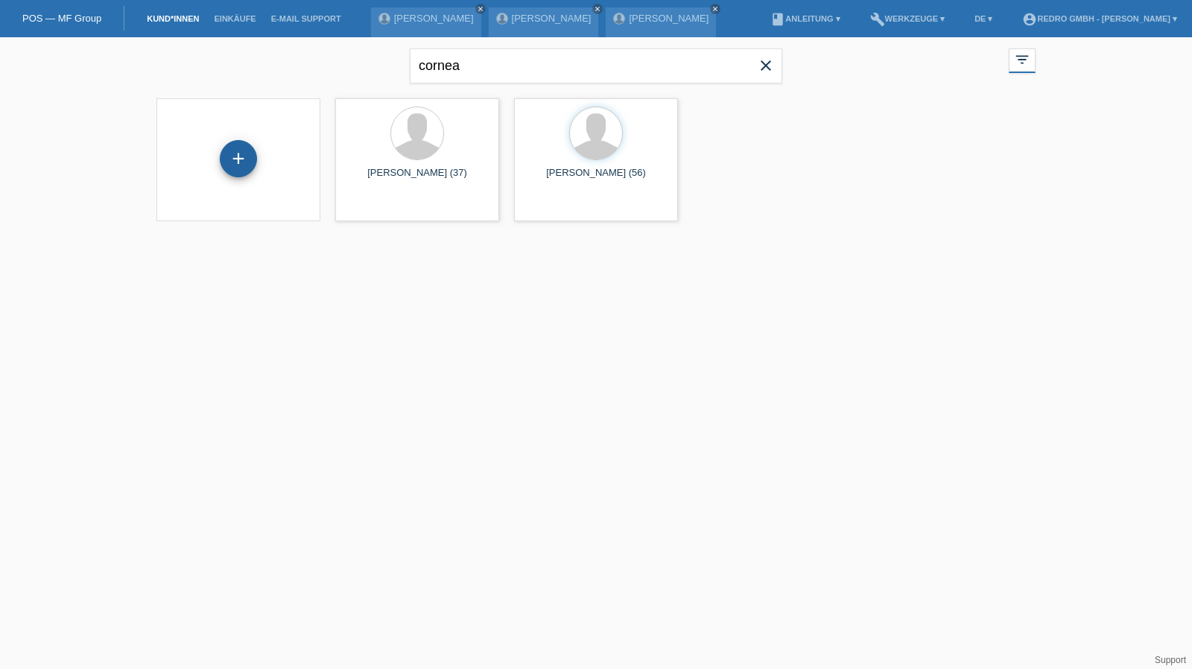
click at [233, 163] on div "+" at bounding box center [238, 158] width 37 height 37
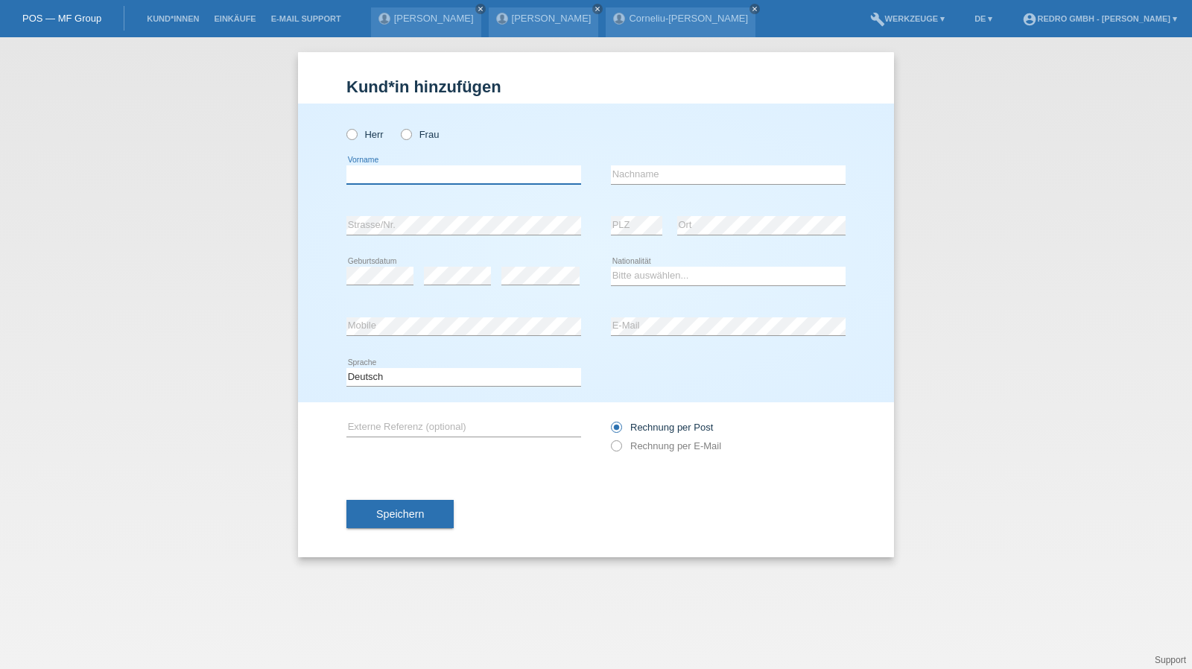
click at [426, 170] on input "text" at bounding box center [464, 174] width 235 height 19
type input "Mercedes"
type input "Aneudy"
select select "CH"
click at [369, 379] on select "Deutsch Français Italiano English" at bounding box center [464, 377] width 235 height 18
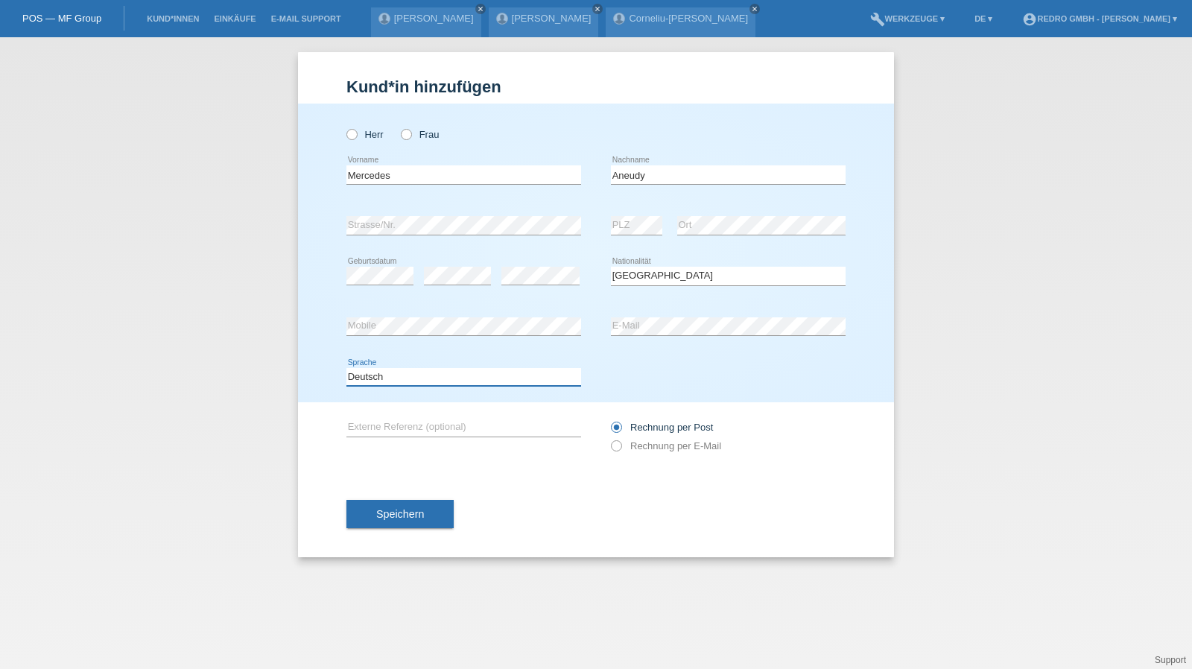
select select "fr"
click at [347, 368] on select "Deutsch Français Italiano English" at bounding box center [464, 377] width 235 height 18
click at [391, 507] on button "Speichern" at bounding box center [400, 514] width 107 height 28
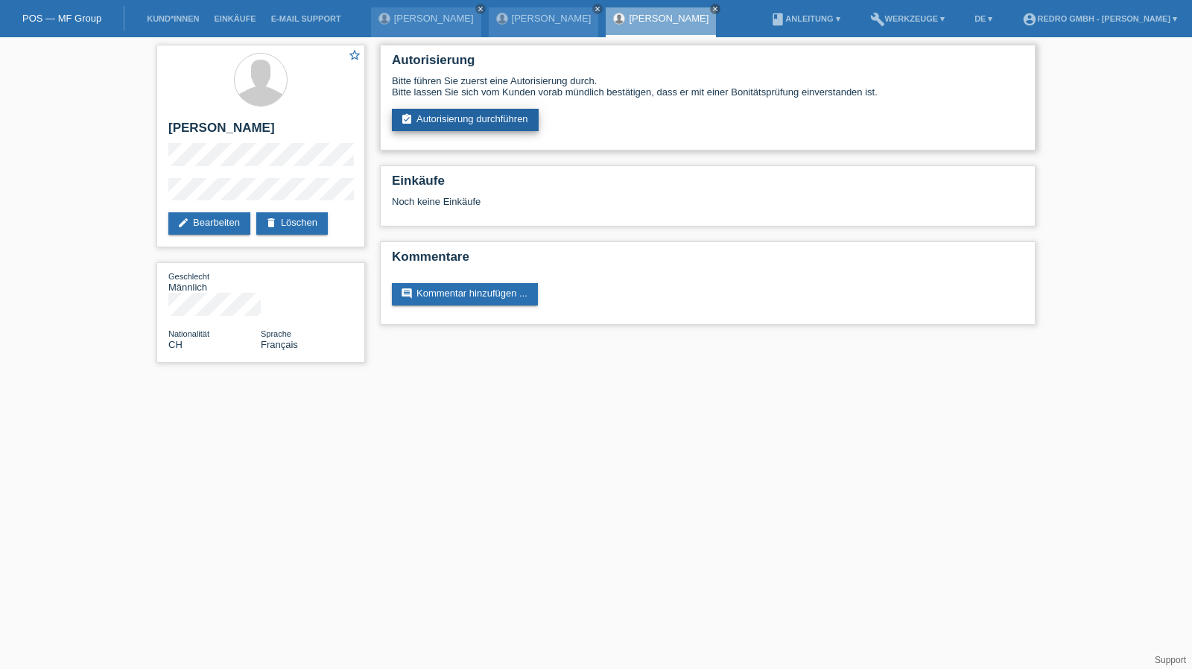
click at [474, 125] on link "assignment_turned_in Autorisierung durchführen" at bounding box center [465, 120] width 147 height 22
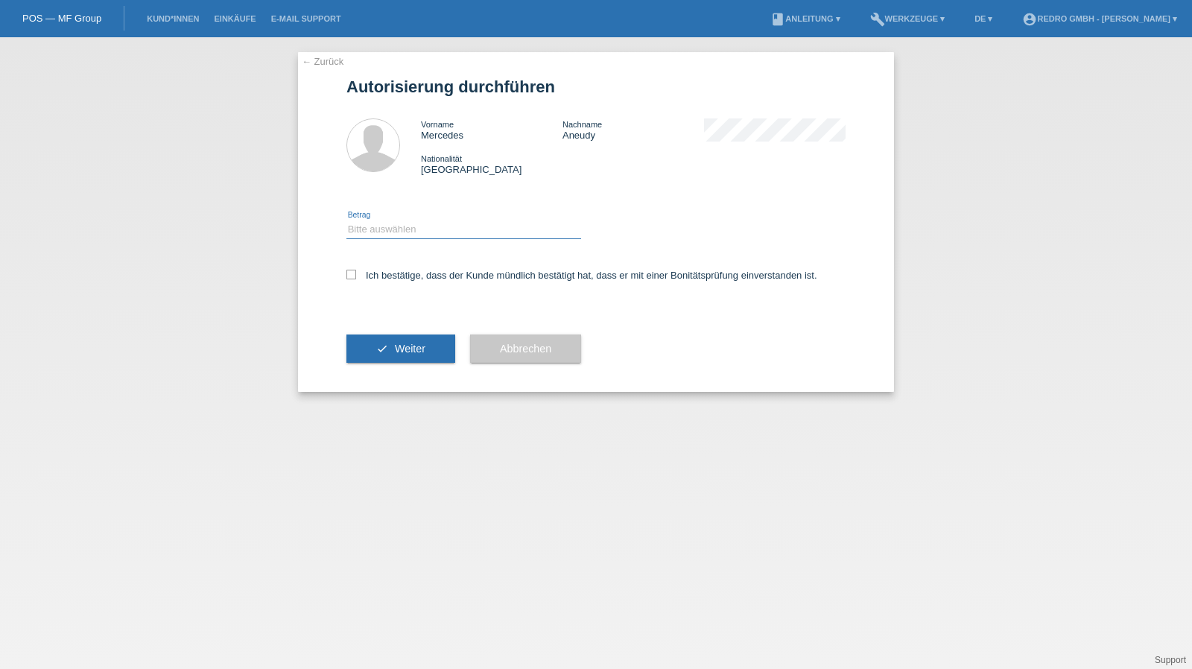
click at [402, 232] on select "Bitte auswählen CHF 1.00 - CHF 499.00 CHF 500.00 - CHF 1'999.00 CHF 2'000.00 - …" at bounding box center [464, 230] width 235 height 18
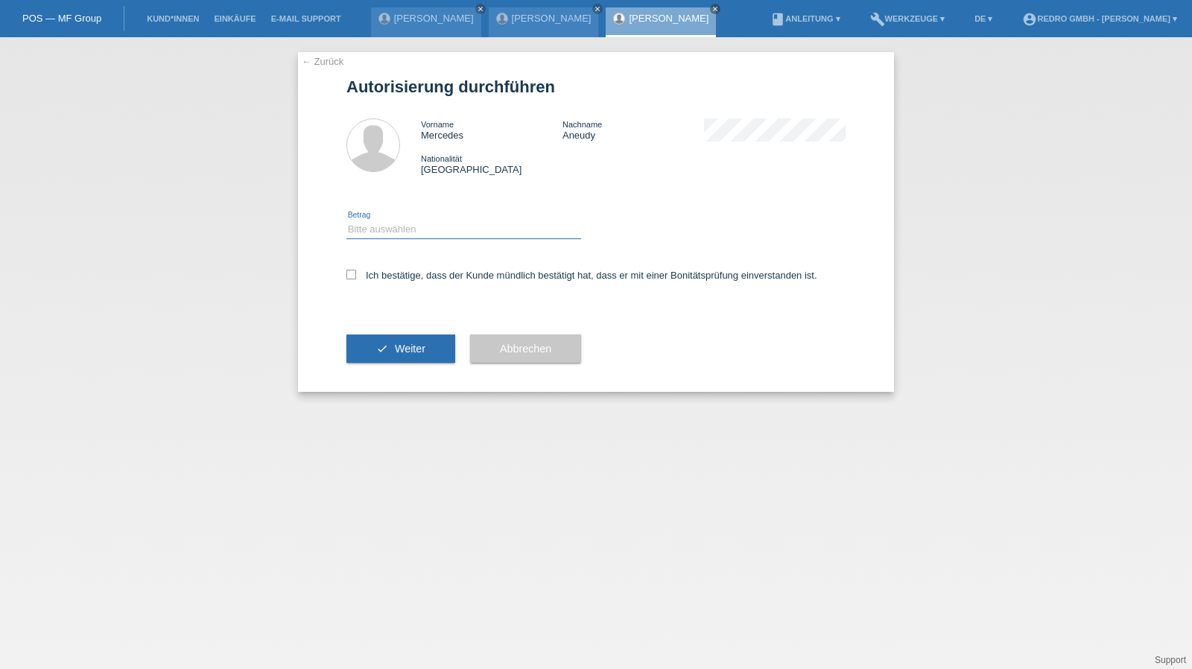
select select "1"
click at [347, 221] on select "Bitte auswählen CHF 1.00 - CHF 499.00 CHF 500.00 - CHF 1'999.00 CHF 2'000.00 - …" at bounding box center [464, 230] width 235 height 18
click at [386, 266] on div "Ich bestätige, dass der Kunde mündlich bestätigt hat, dass er mit einer Bonität…" at bounding box center [596, 280] width 499 height 51
click at [386, 271] on label "Ich bestätige, dass der Kunde mündlich bestätigt hat, dass er mit einer Bonität…" at bounding box center [582, 275] width 471 height 11
click at [356, 271] on input "Ich bestätige, dass der Kunde mündlich bestätigt hat, dass er mit einer Bonität…" at bounding box center [352, 275] width 10 height 10
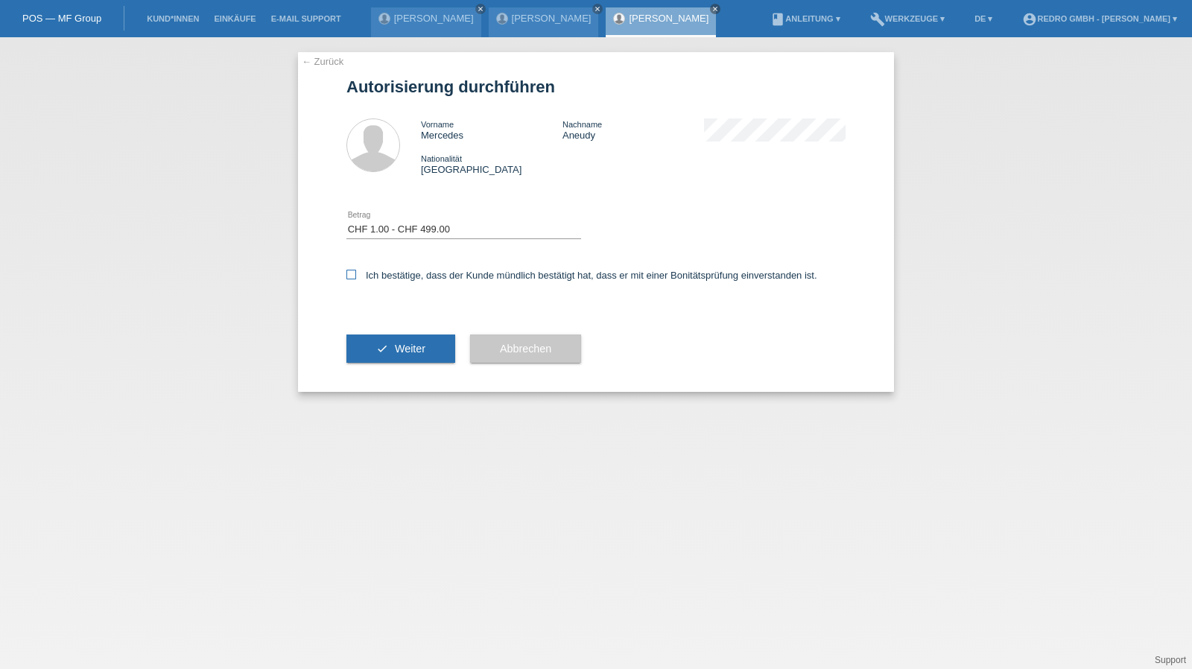
checkbox input "true"
click at [376, 341] on button "check Weiter" at bounding box center [401, 349] width 109 height 28
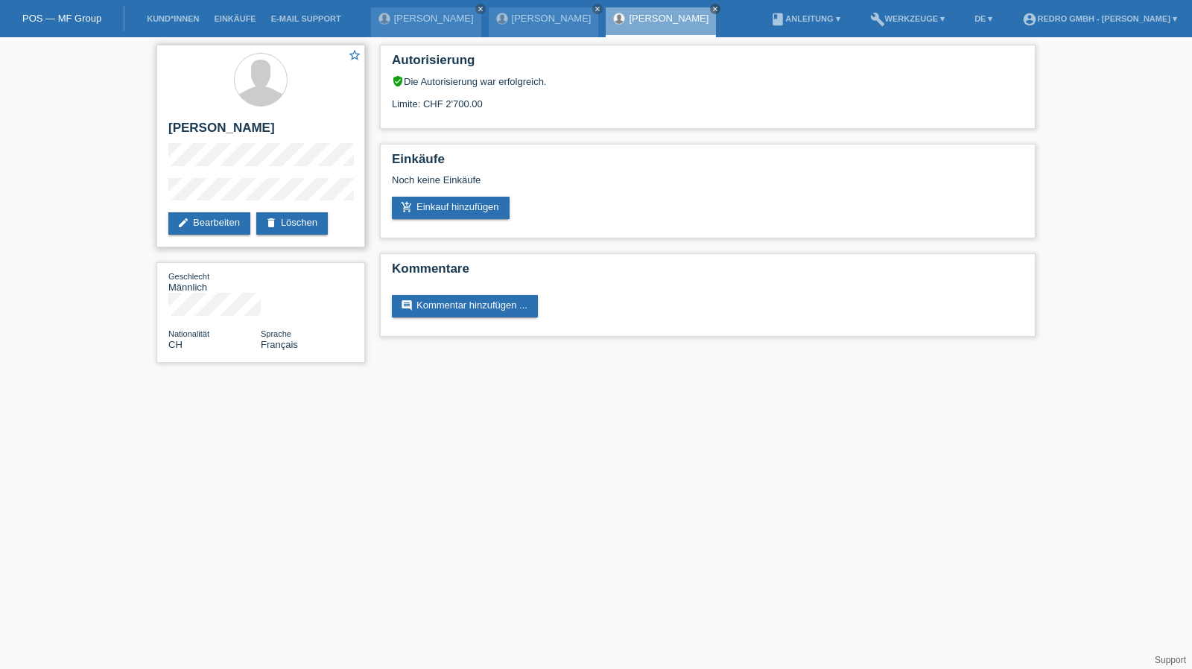
click at [237, 130] on h2 "[PERSON_NAME]" at bounding box center [260, 132] width 185 height 22
copy div "[PERSON_NAME]"
click at [177, 13] on li "Kund*innen" at bounding box center [172, 19] width 67 height 38
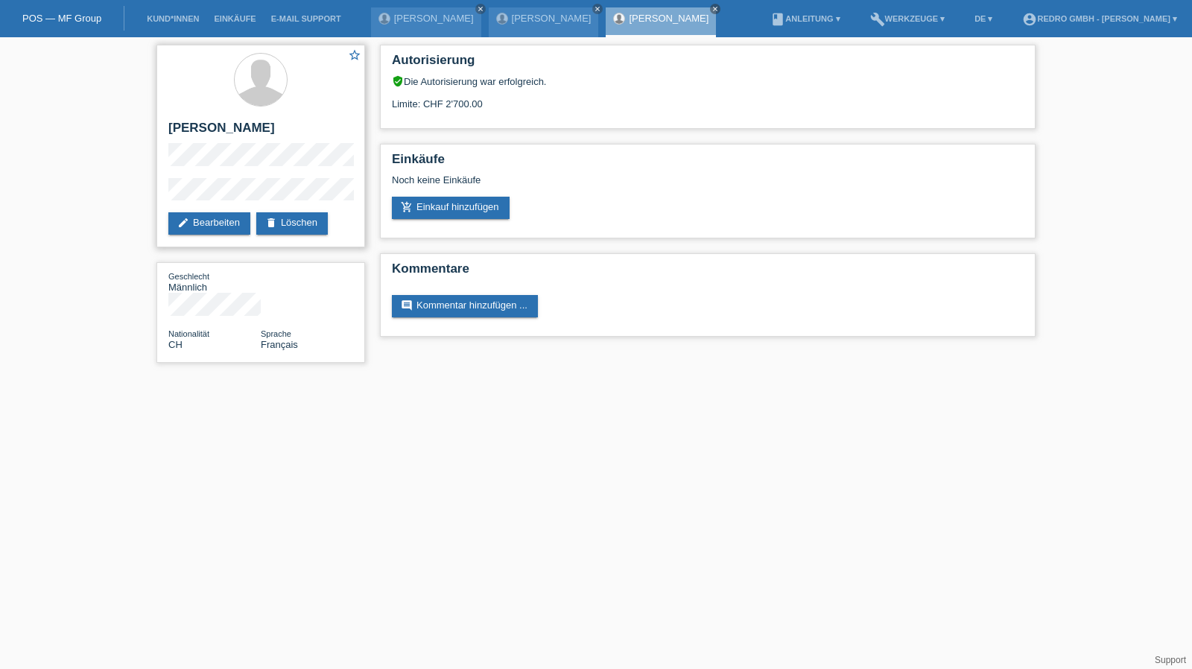
click at [244, 124] on h2 "[PERSON_NAME]" at bounding box center [260, 132] width 185 height 22
copy div "[PERSON_NAME]"
click at [250, 126] on h2 "[PERSON_NAME]" at bounding box center [260, 132] width 185 height 22
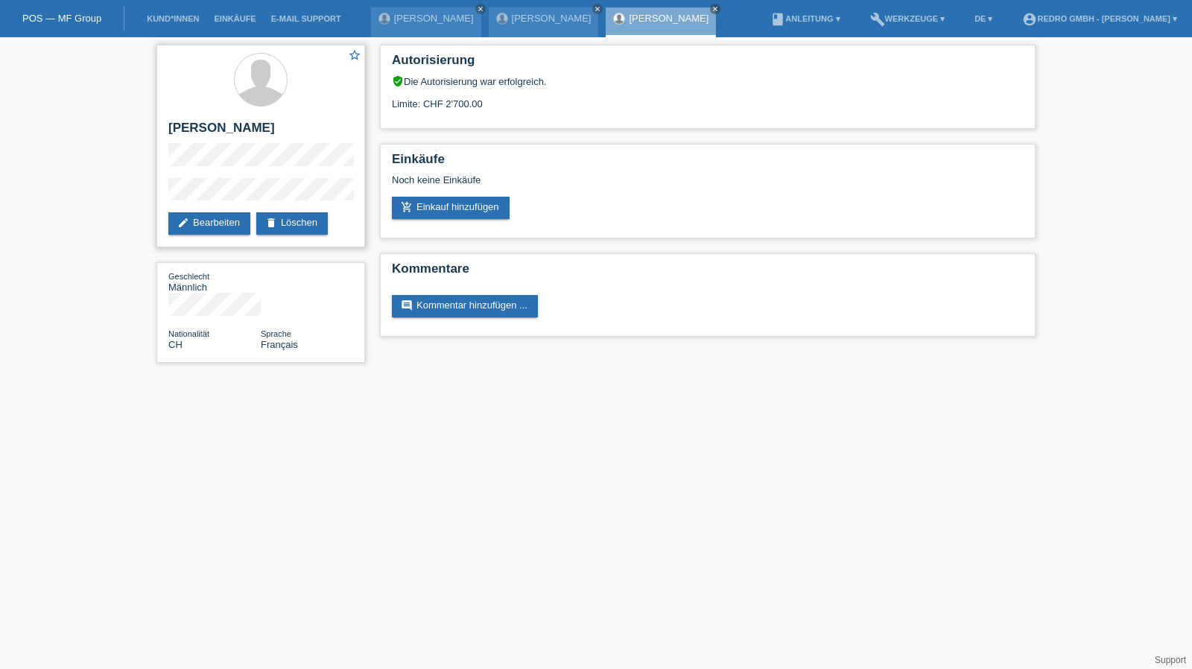
click at [250, 125] on h2 "[PERSON_NAME]" at bounding box center [260, 132] width 185 height 22
click at [240, 127] on h2 "[PERSON_NAME]" at bounding box center [260, 132] width 185 height 22
click at [240, 127] on h2 "Mercedes Aneudy" at bounding box center [260, 132] width 185 height 22
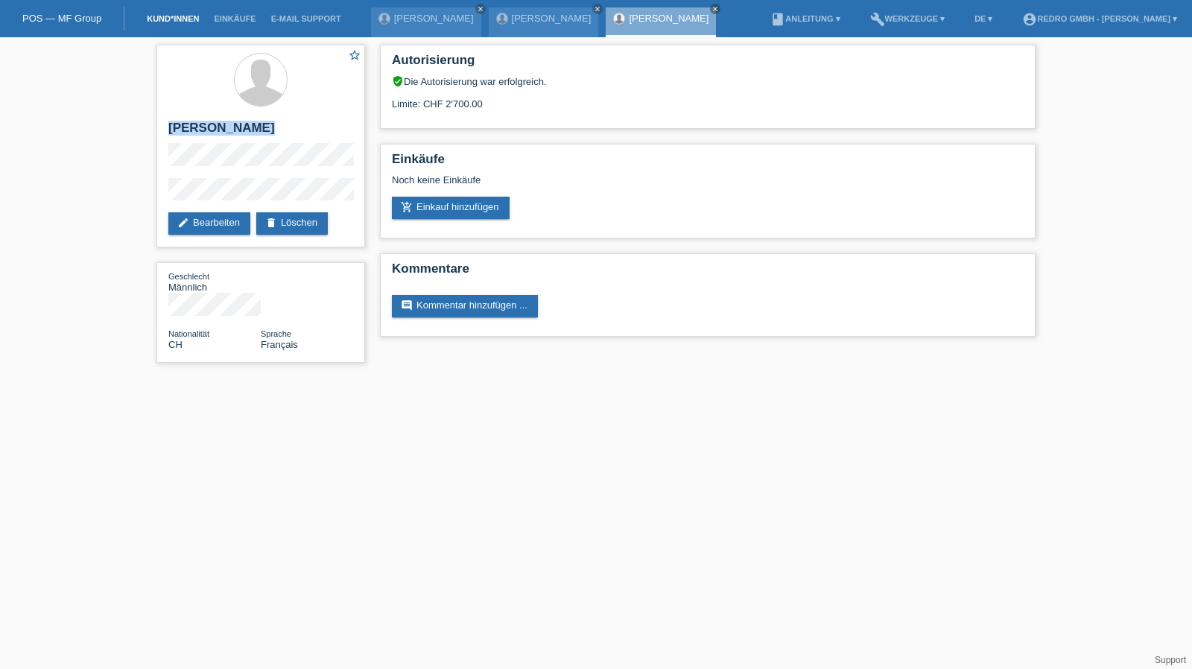
click at [164, 23] on link "Kund*innen" at bounding box center [172, 18] width 67 height 9
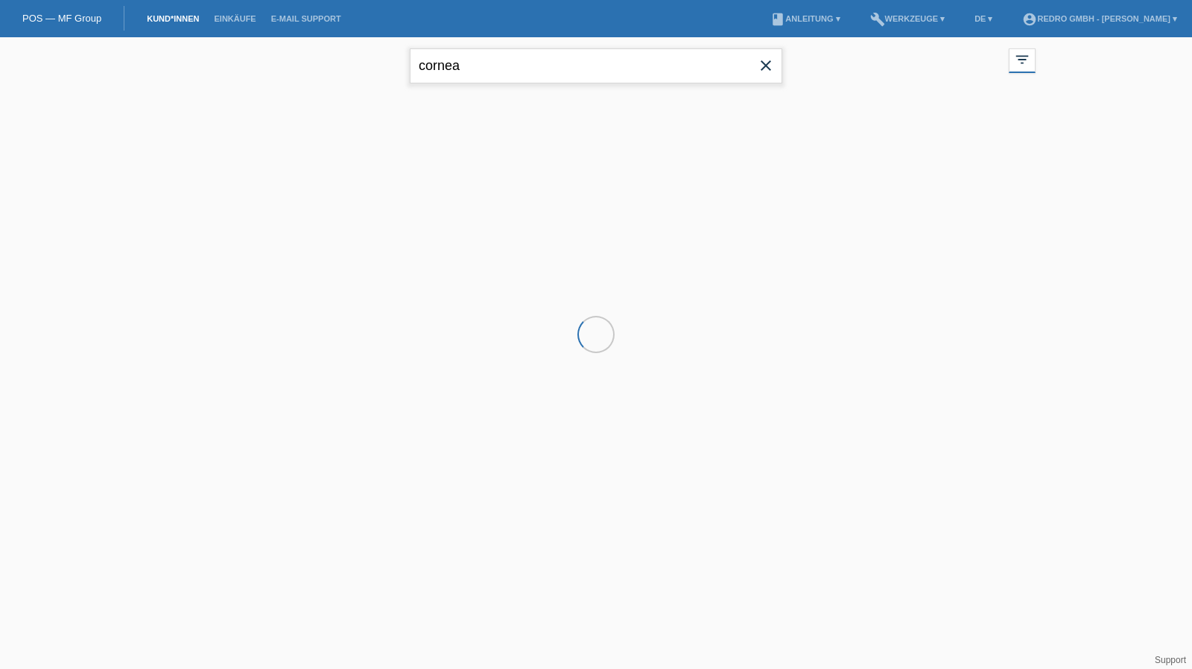
click at [564, 69] on input "cornea" at bounding box center [596, 65] width 373 height 35
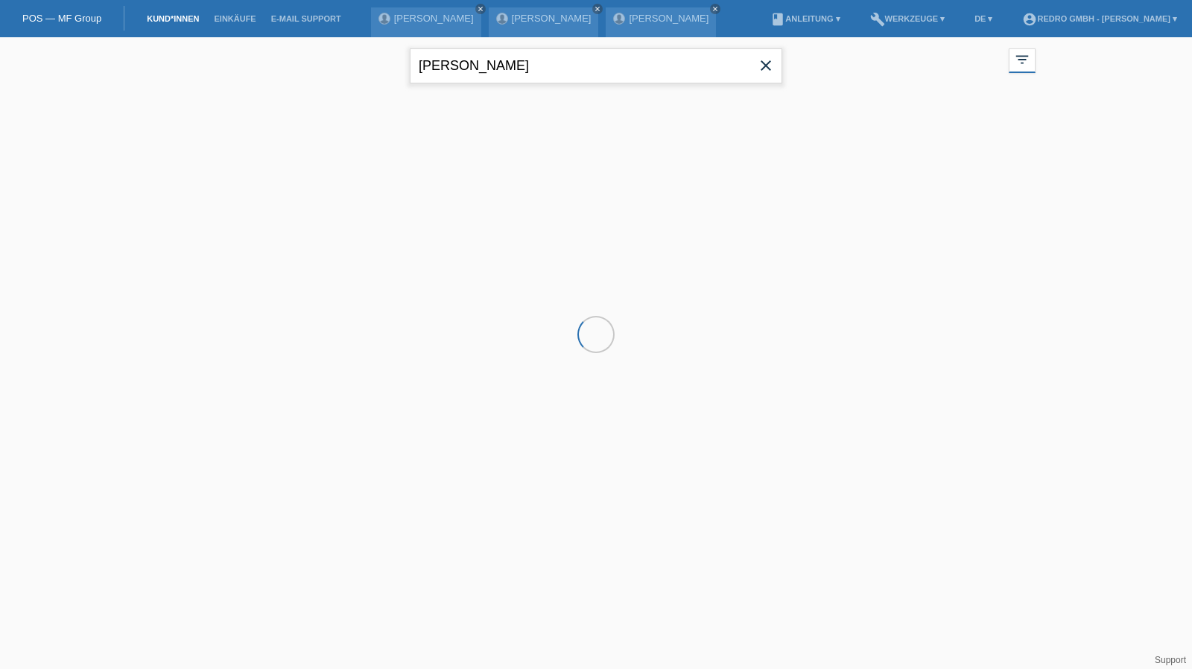
type input "haufe"
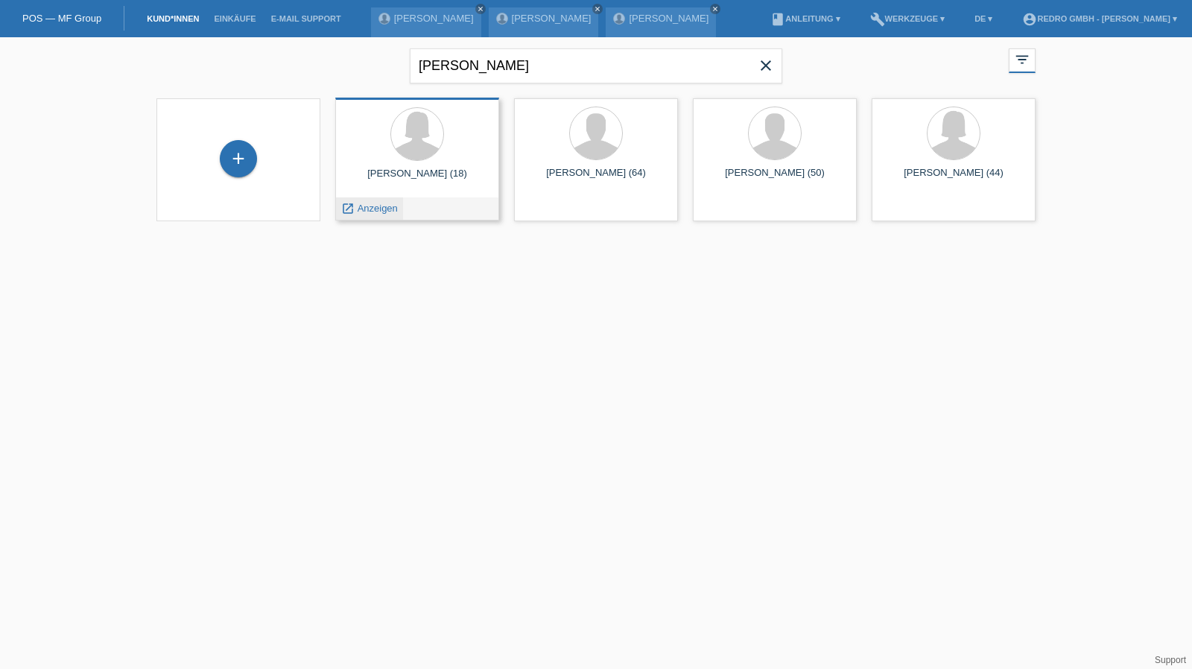
click at [365, 211] on span "Anzeigen" at bounding box center [378, 208] width 40 height 11
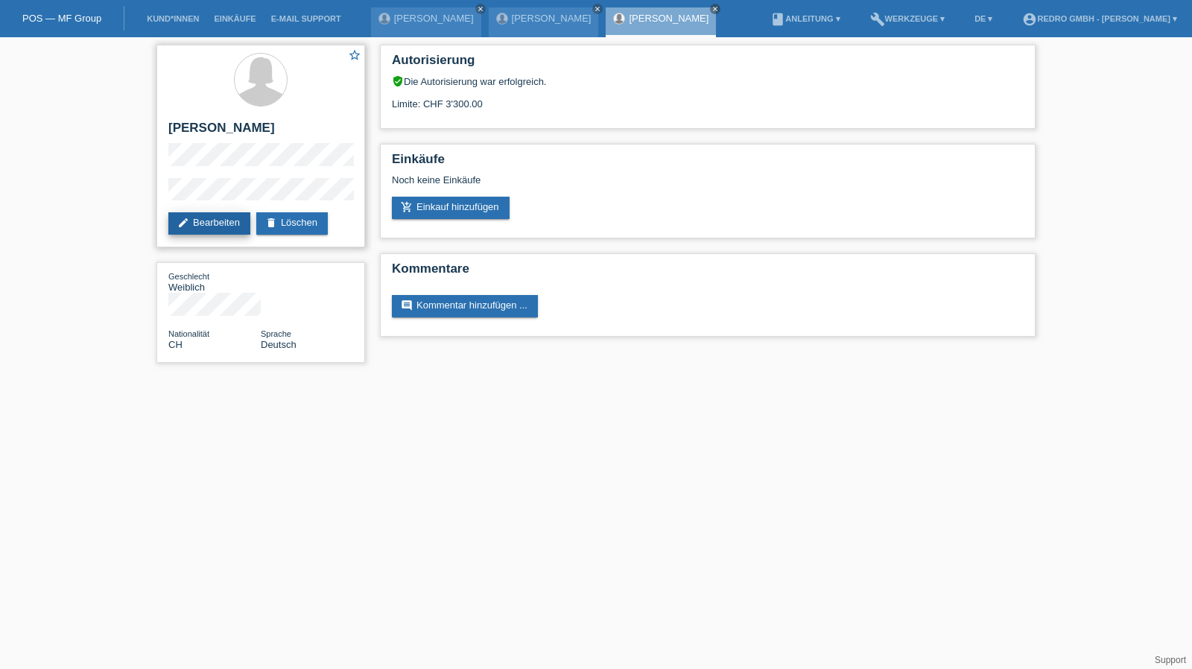
click at [201, 222] on link "edit Bearbeiten" at bounding box center [209, 223] width 82 height 22
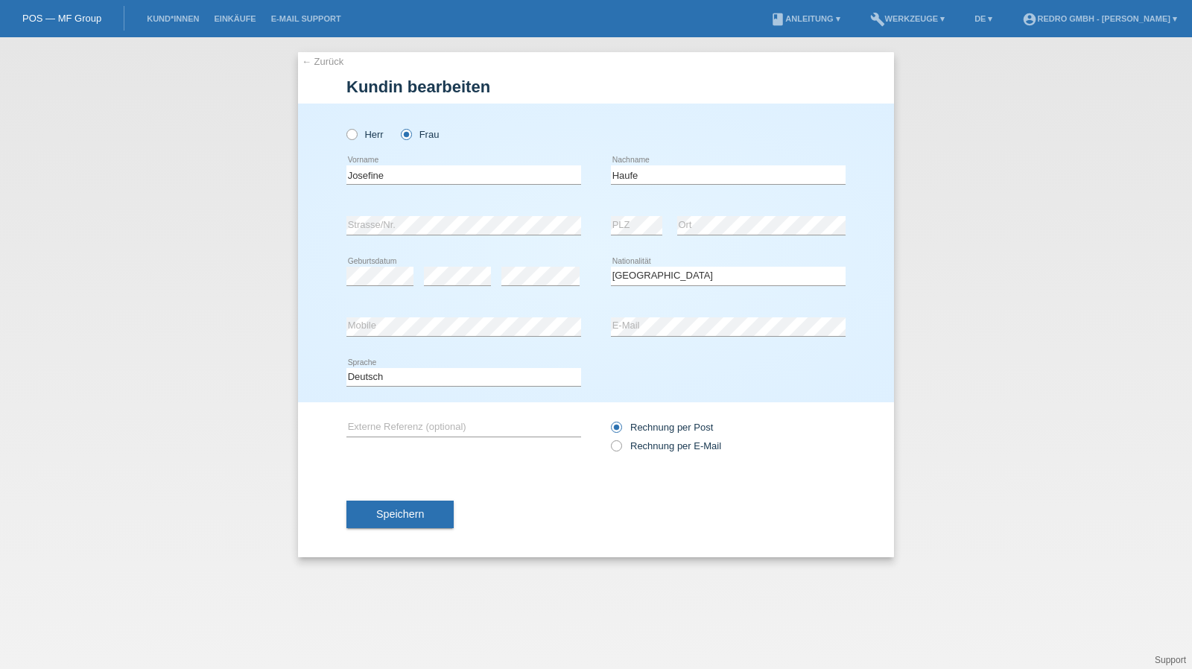
select select "CH"
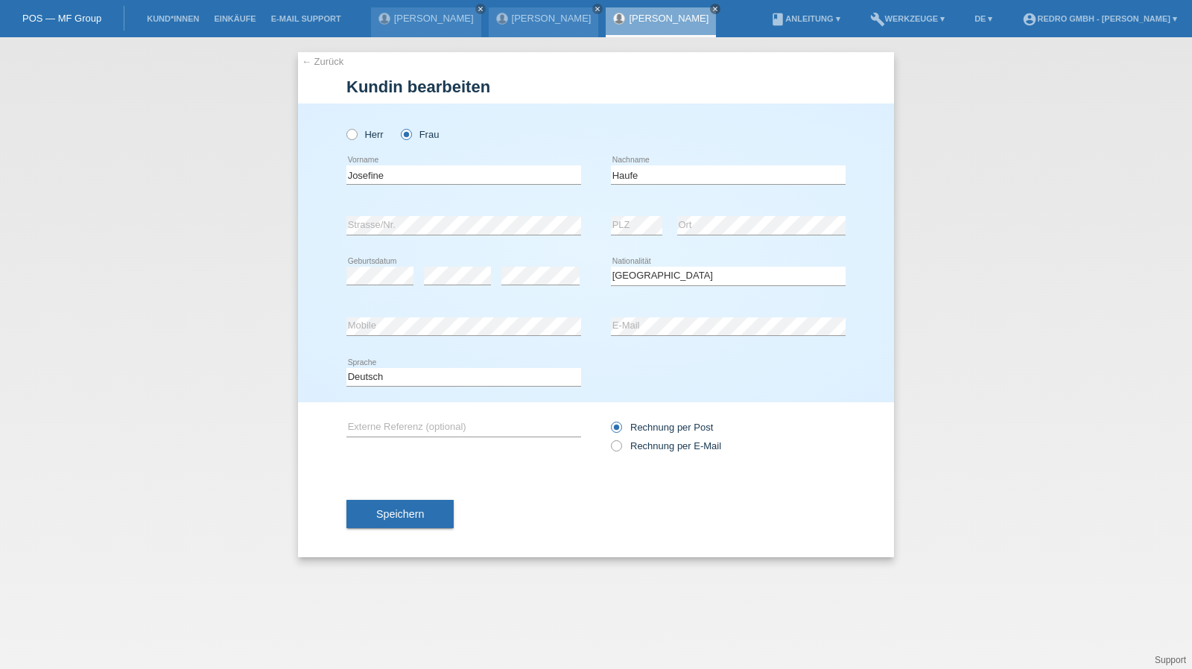
click at [309, 60] on link "← Zurück" at bounding box center [323, 61] width 42 height 11
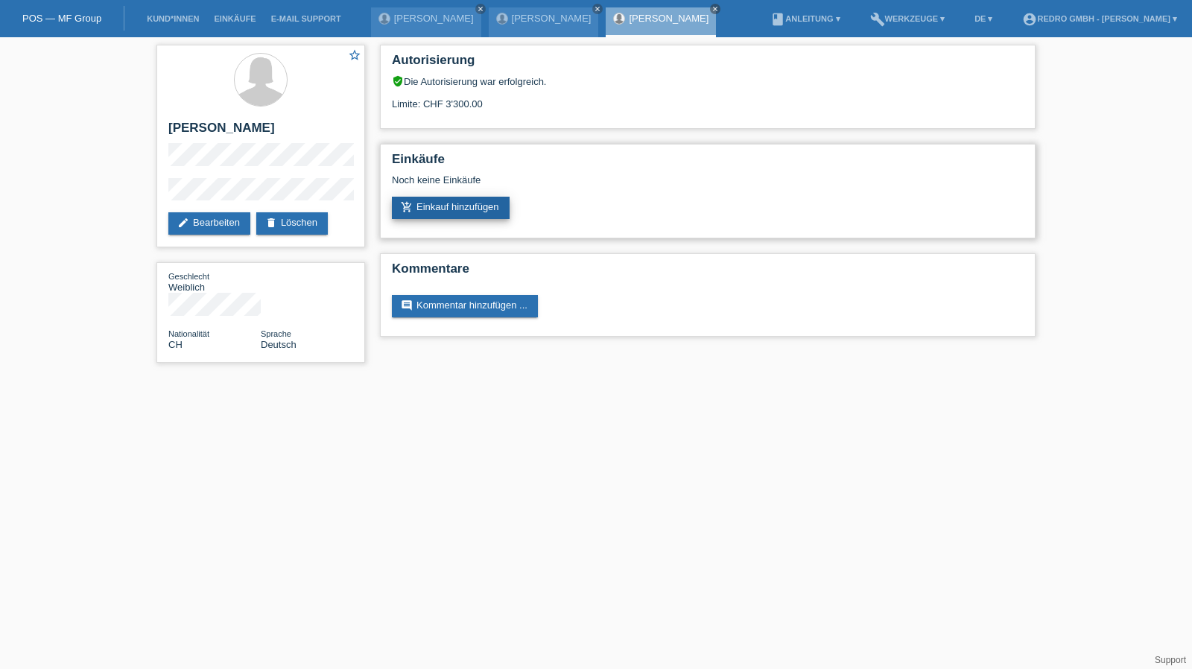
click at [461, 211] on link "add_shopping_cart Einkauf hinzufügen" at bounding box center [451, 208] width 118 height 22
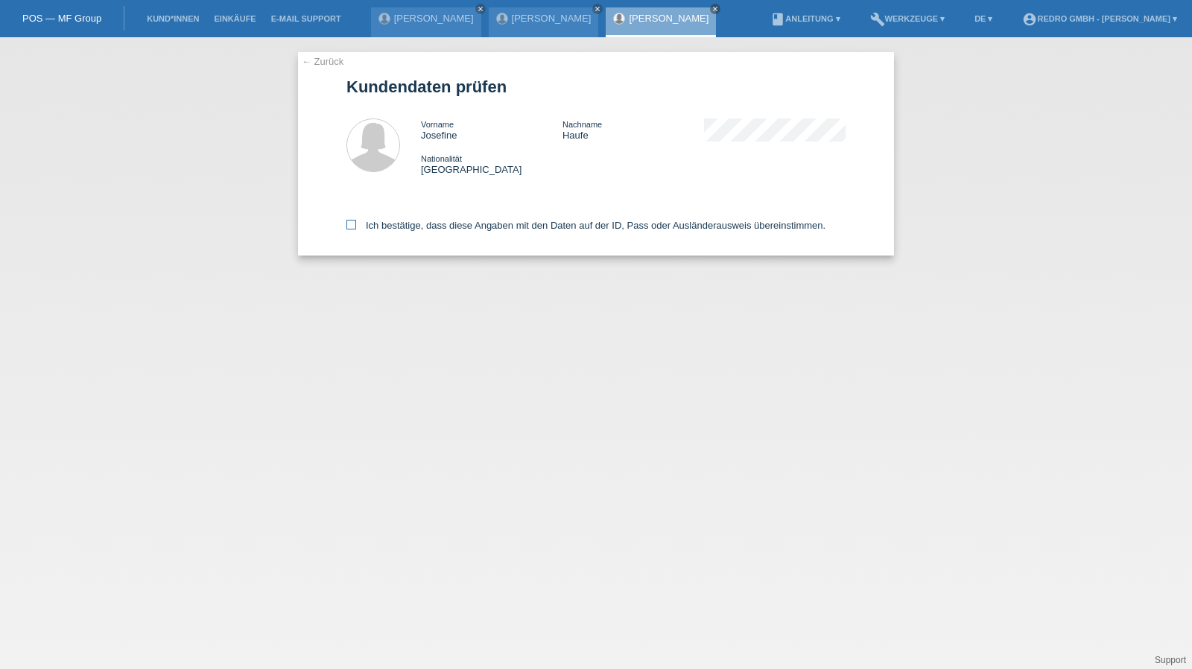
click at [395, 222] on label "Ich bestätige, dass diese Angaben mit den Daten auf der ID, Pass oder Ausländer…" at bounding box center [586, 225] width 479 height 11
click at [356, 222] on input "Ich bestätige, dass diese Angaben mit den Daten auf der ID, Pass oder Ausländer…" at bounding box center [352, 225] width 10 height 10
checkbox input "true"
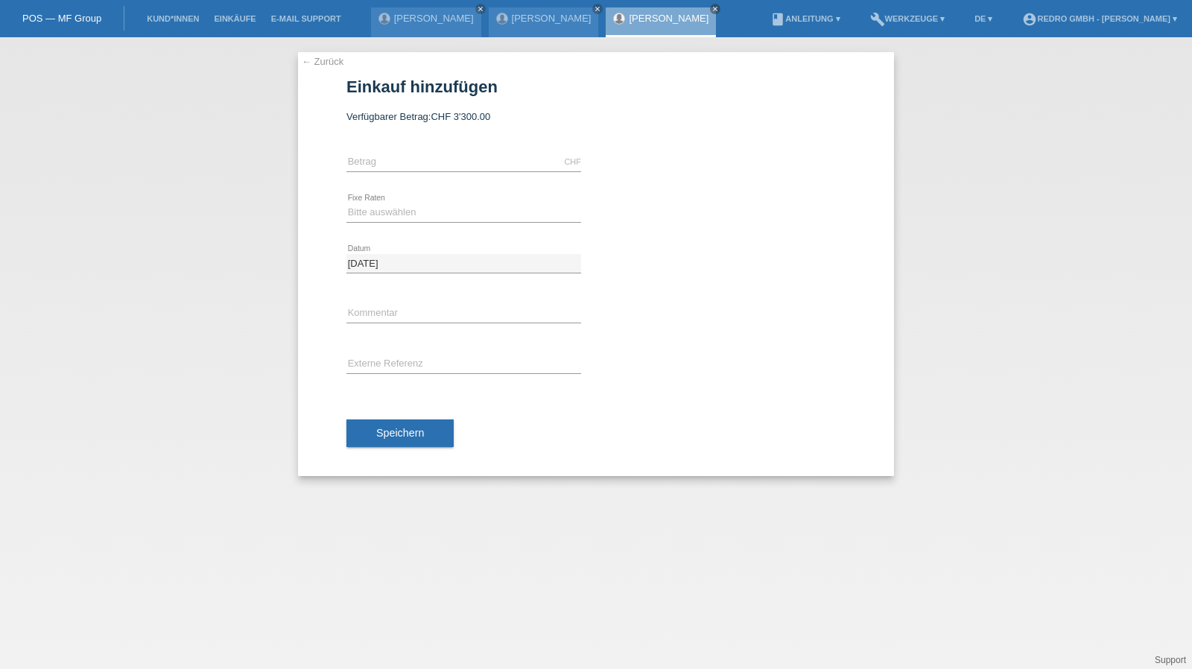
click at [384, 171] on icon at bounding box center [464, 171] width 235 height 1
click at [384, 164] on input "text" at bounding box center [464, 162] width 235 height 19
type input "999.00"
click at [441, 212] on select "Bitte auswählen 6 Raten 12 Raten 24 Raten 36 Raten" at bounding box center [464, 212] width 235 height 18
click at [927, 296] on div "← Zurück Einkauf hinzufügen Verfügbarer Betrag: CHF 3'300.00 999.00 error Betra…" at bounding box center [596, 353] width 1192 height 632
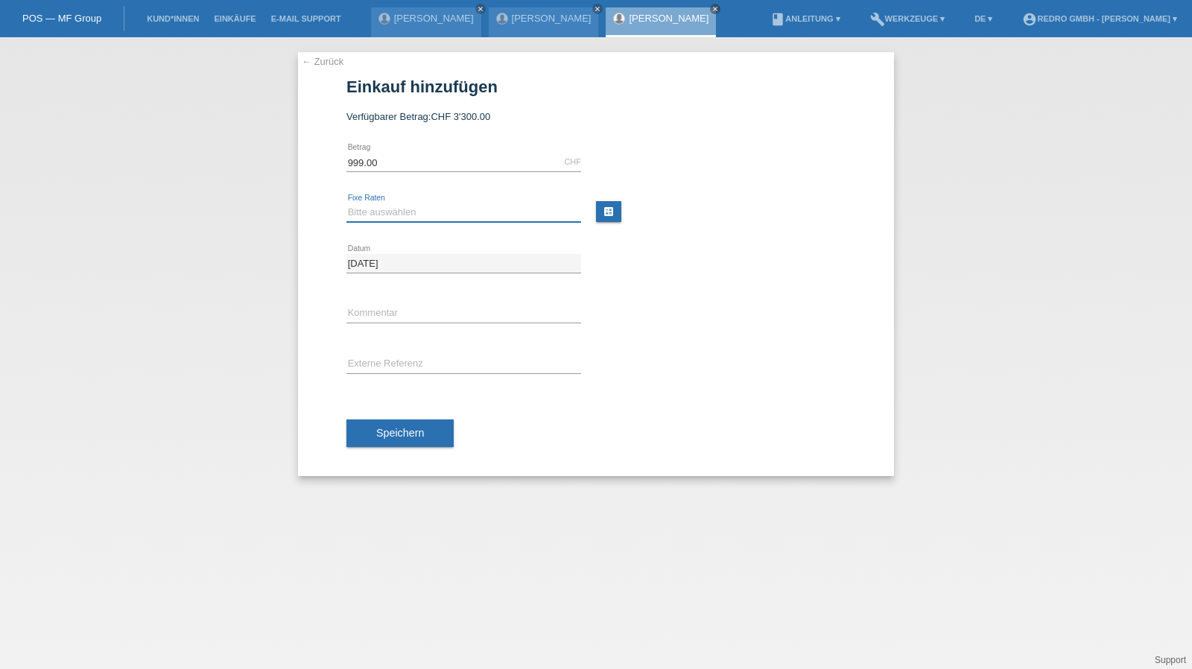
click at [389, 205] on select "Bitte auswählen 6 Raten 12 Raten 24 Raten 36 Raten" at bounding box center [464, 212] width 235 height 18
click at [410, 206] on select "Bitte auswählen 6 Raten 12 Raten 24 Raten 36 Raten" at bounding box center [464, 212] width 235 height 18
select select "584"
click at [347, 203] on select "Bitte auswählen 6 Raten 12 Raten 24 Raten 36 Raten" at bounding box center [464, 212] width 235 height 18
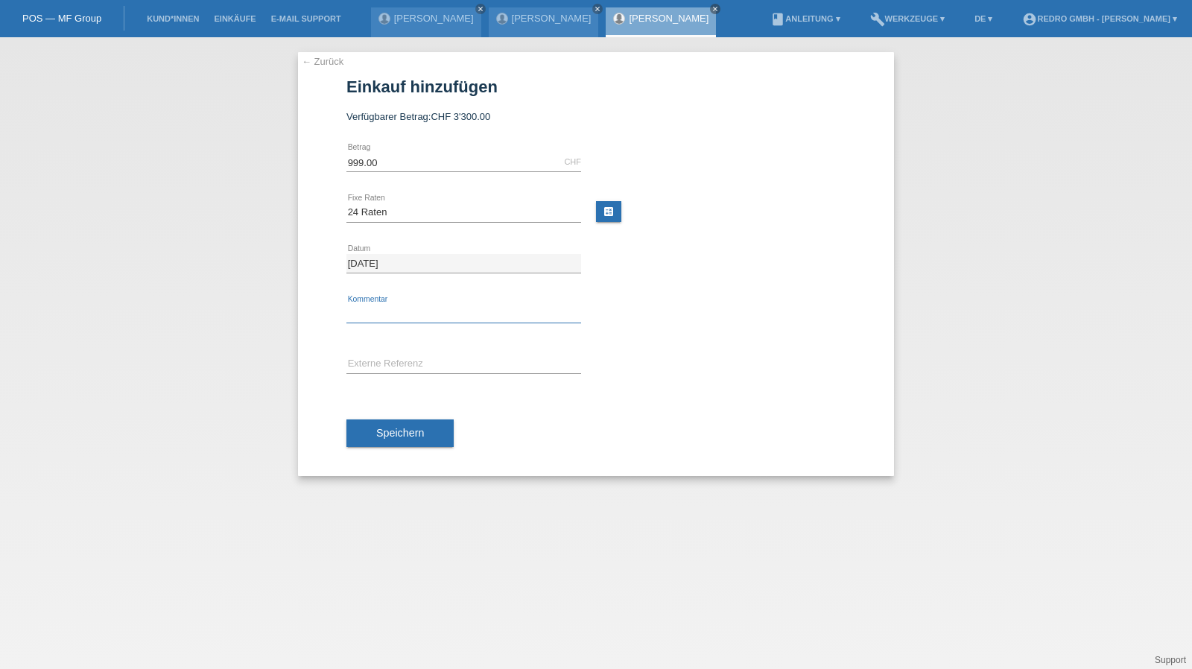
click at [383, 314] on input "text" at bounding box center [464, 314] width 235 height 19
click at [435, 308] on input "text" at bounding box center [464, 314] width 235 height 19
type input "114802"
click at [413, 432] on span "Speichern" at bounding box center [400, 433] width 48 height 12
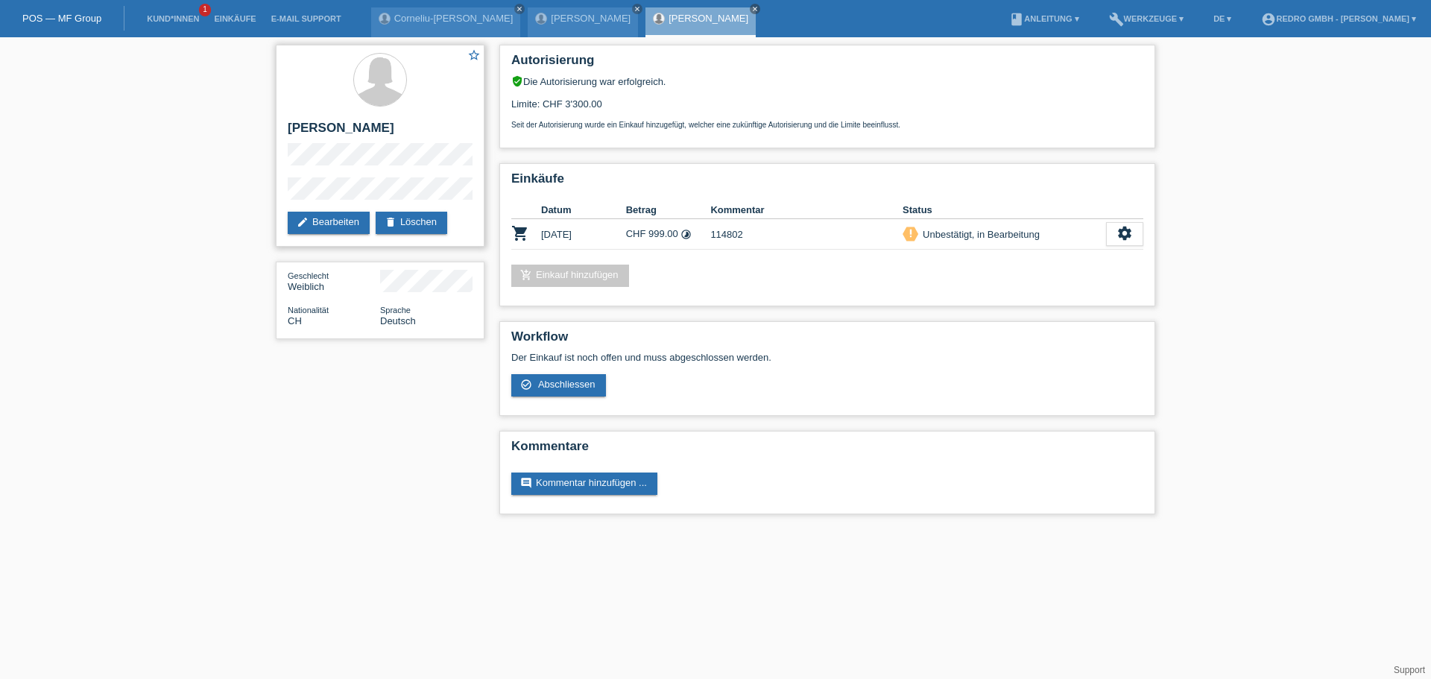
click at [281, 196] on div "star_border [PERSON_NAME] edit Bearbeiten delete Löschen" at bounding box center [380, 146] width 209 height 202
click at [341, 131] on h2 "[PERSON_NAME]" at bounding box center [380, 132] width 185 height 22
copy div "[PERSON_NAME]"
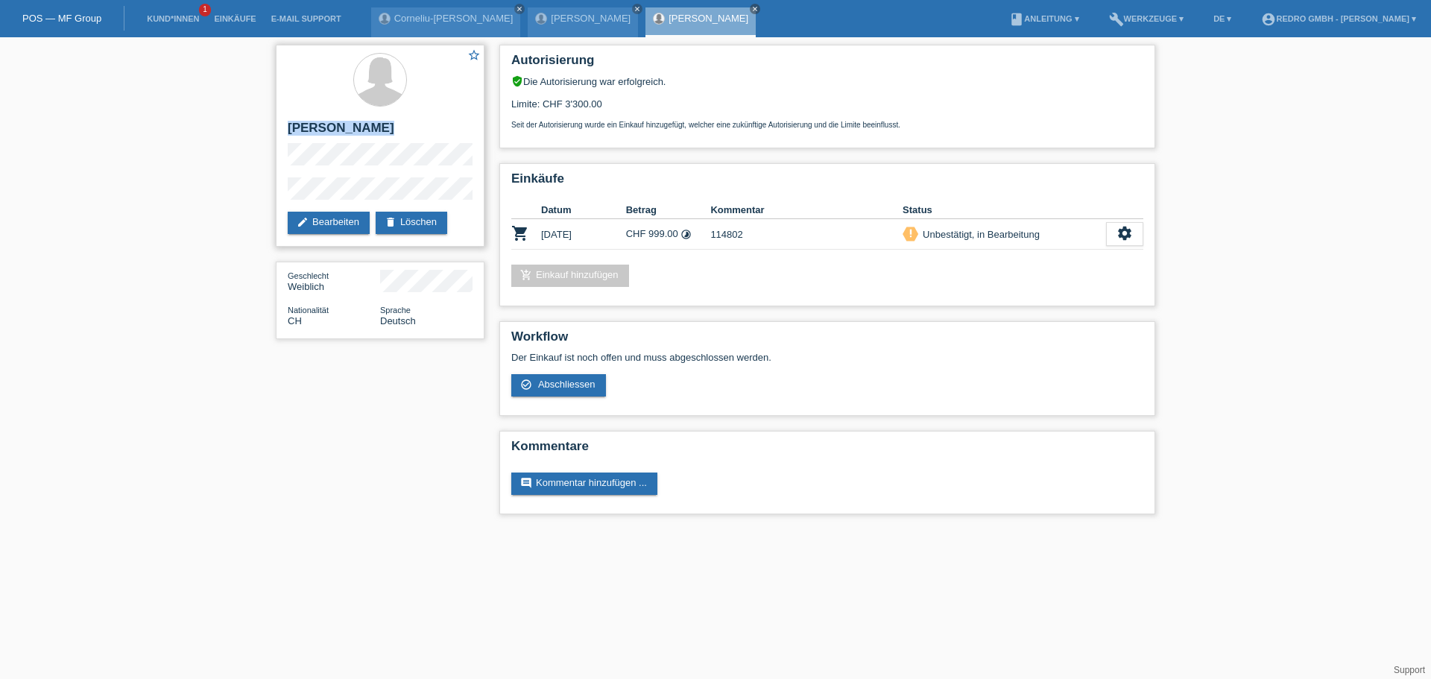
click at [312, 124] on h2 "[PERSON_NAME]" at bounding box center [380, 132] width 185 height 22
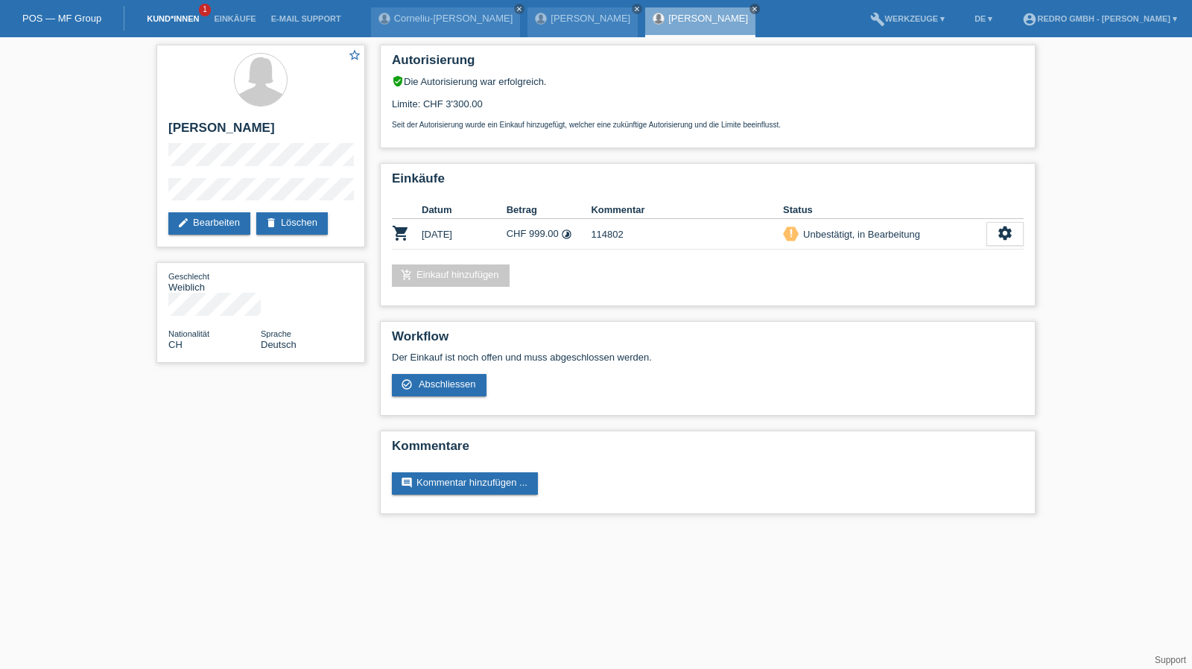
click at [186, 14] on link "Kund*innen" at bounding box center [172, 18] width 67 height 9
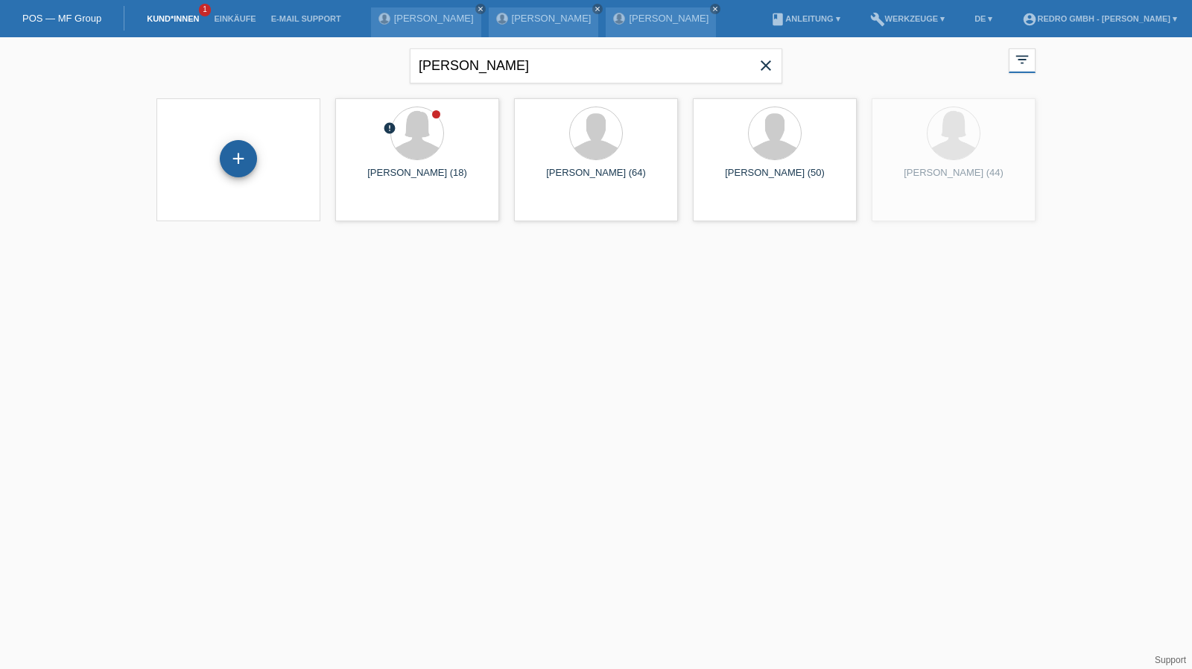
click at [243, 155] on div "+" at bounding box center [238, 158] width 37 height 37
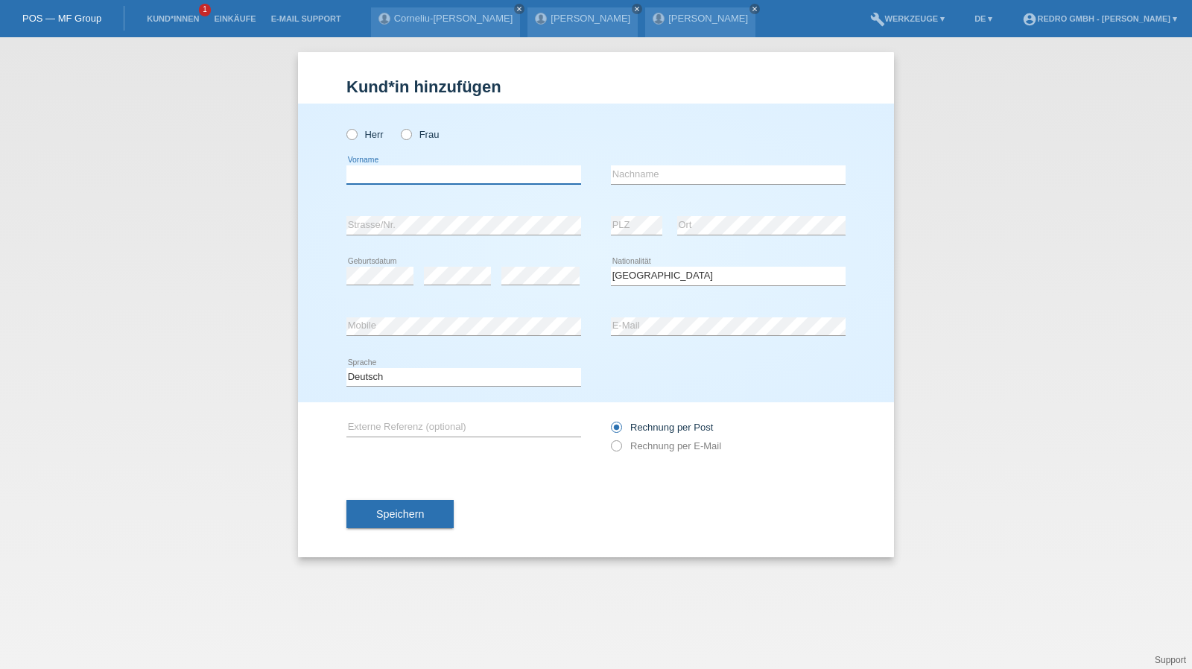
click at [417, 177] on input "text" at bounding box center [464, 174] width 235 height 19
type input "Intesar"
type input "Kahloon"
select select "CH"
click at [417, 516] on span "Speichern" at bounding box center [400, 514] width 48 height 12
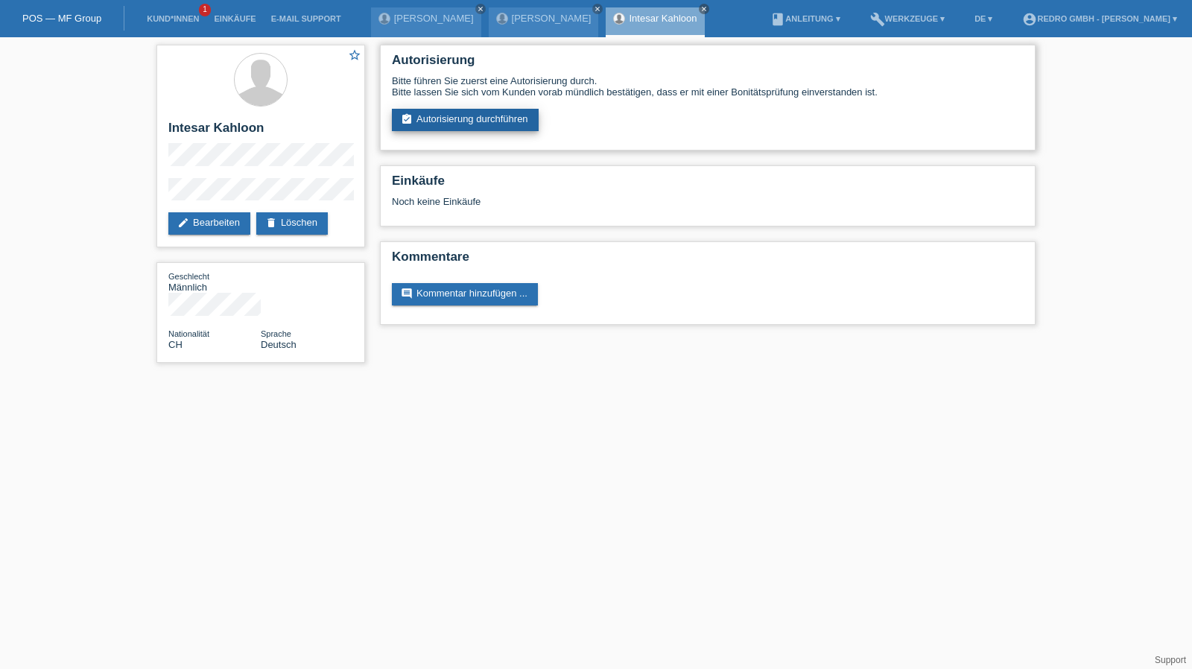
click at [451, 116] on link "assignment_turned_in Autorisierung durchführen" at bounding box center [465, 120] width 147 height 22
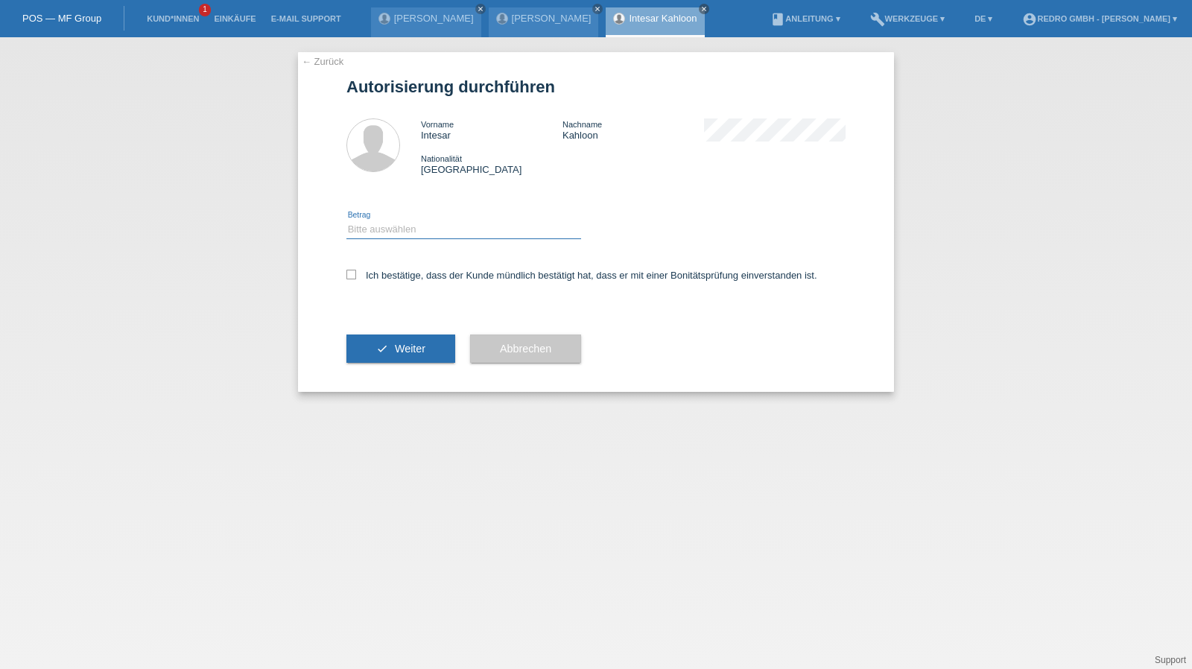
click at [398, 232] on select "Bitte auswählen CHF 1.00 - CHF 499.00 CHF 500.00 - CHF 1'999.00 CHF 2'000.00 - …" at bounding box center [464, 230] width 235 height 18
select select "1"
click at [347, 221] on select "Bitte auswählen CHF 1.00 - CHF 499.00 CHF 500.00 - CHF 1'999.00 CHF 2'000.00 - …" at bounding box center [464, 230] width 235 height 18
click at [373, 277] on label "Ich bestätige, dass der Kunde mündlich bestätigt hat, dass er mit einer Bonität…" at bounding box center [582, 275] width 471 height 11
click at [356, 277] on input "Ich bestätige, dass der Kunde mündlich bestätigt hat, dass er mit einer Bonität…" at bounding box center [352, 275] width 10 height 10
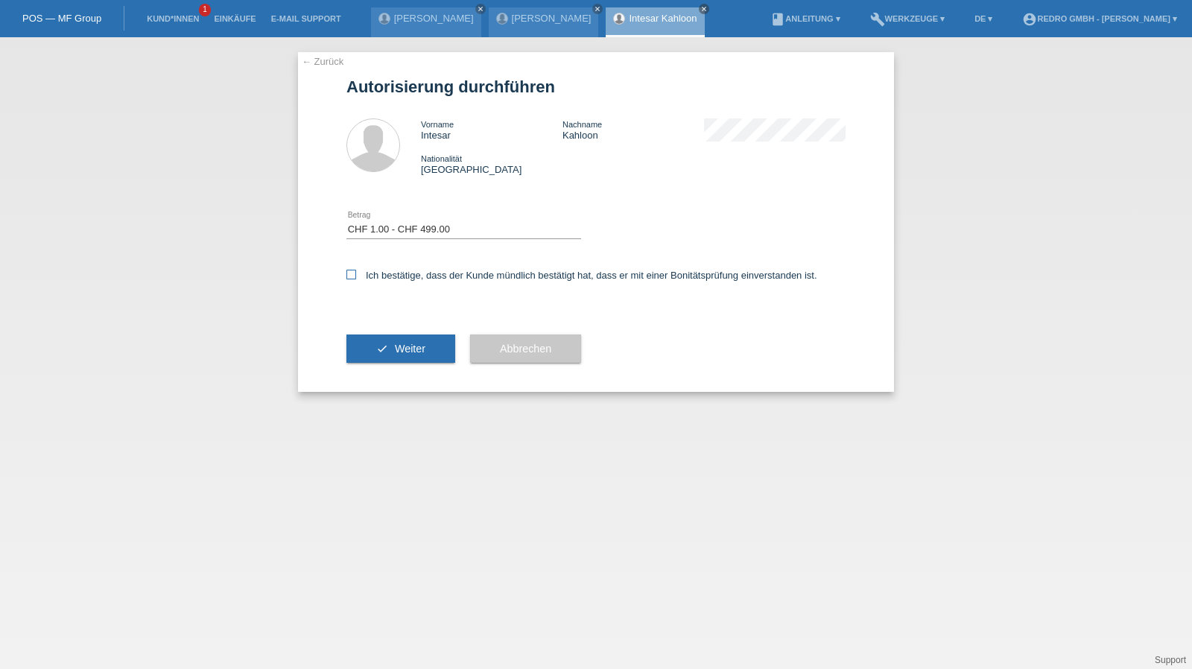
checkbox input "true"
click at [369, 351] on button "check Weiter" at bounding box center [401, 349] width 109 height 28
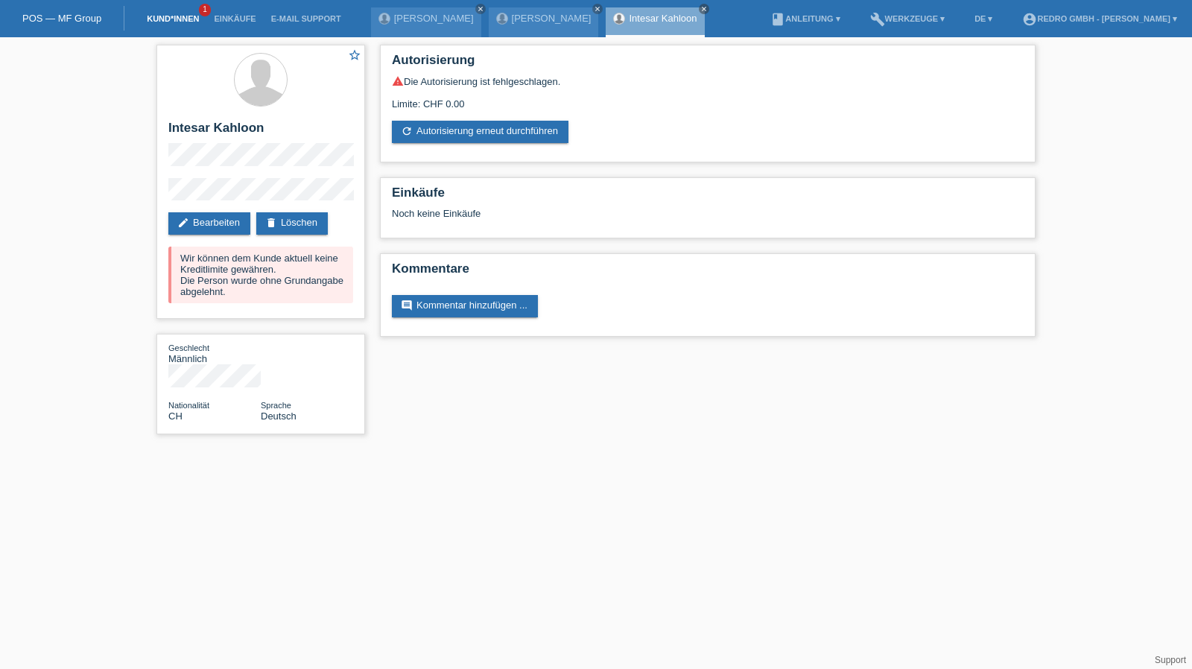
click at [154, 16] on link "Kund*innen" at bounding box center [172, 18] width 67 height 9
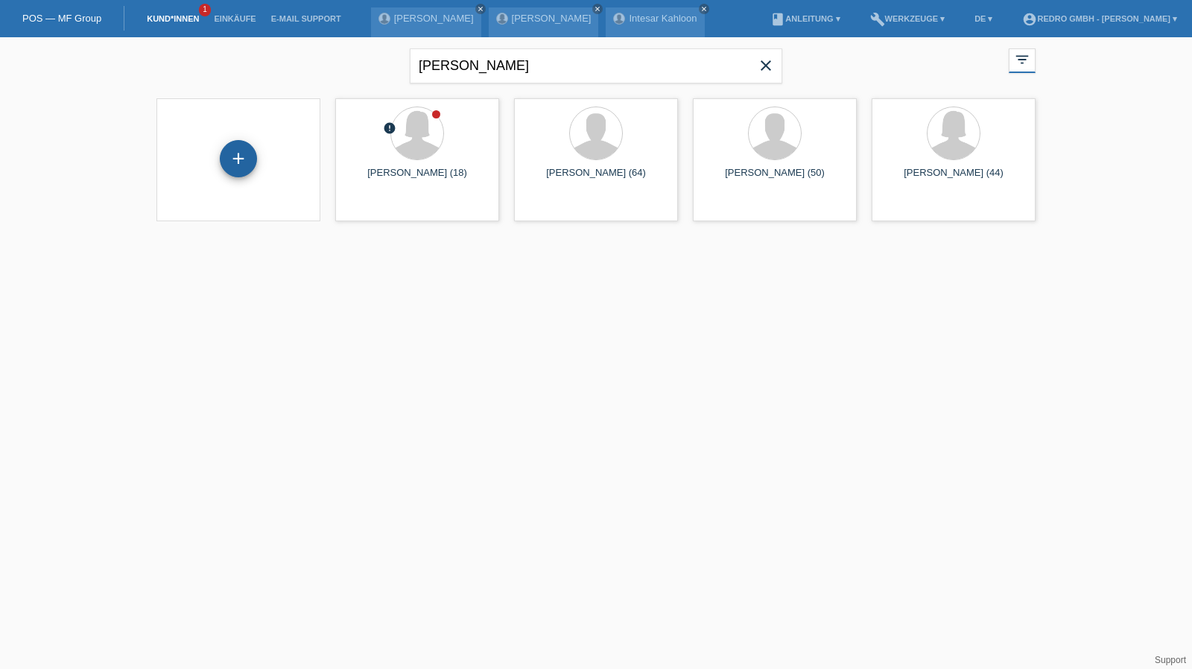
click at [231, 156] on div "+" at bounding box center [239, 158] width 36 height 25
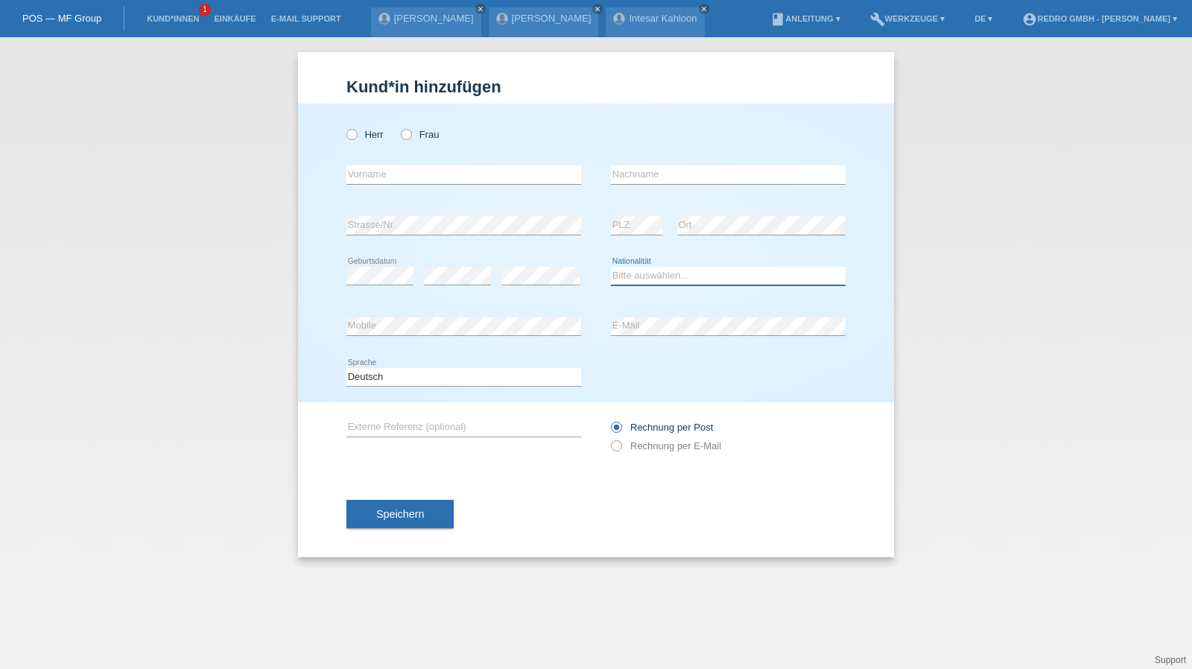
click at [654, 277] on select "Bitte auswählen... [GEOGRAPHIC_DATA] [GEOGRAPHIC_DATA] [GEOGRAPHIC_DATA] [GEOGR…" at bounding box center [728, 276] width 235 height 18
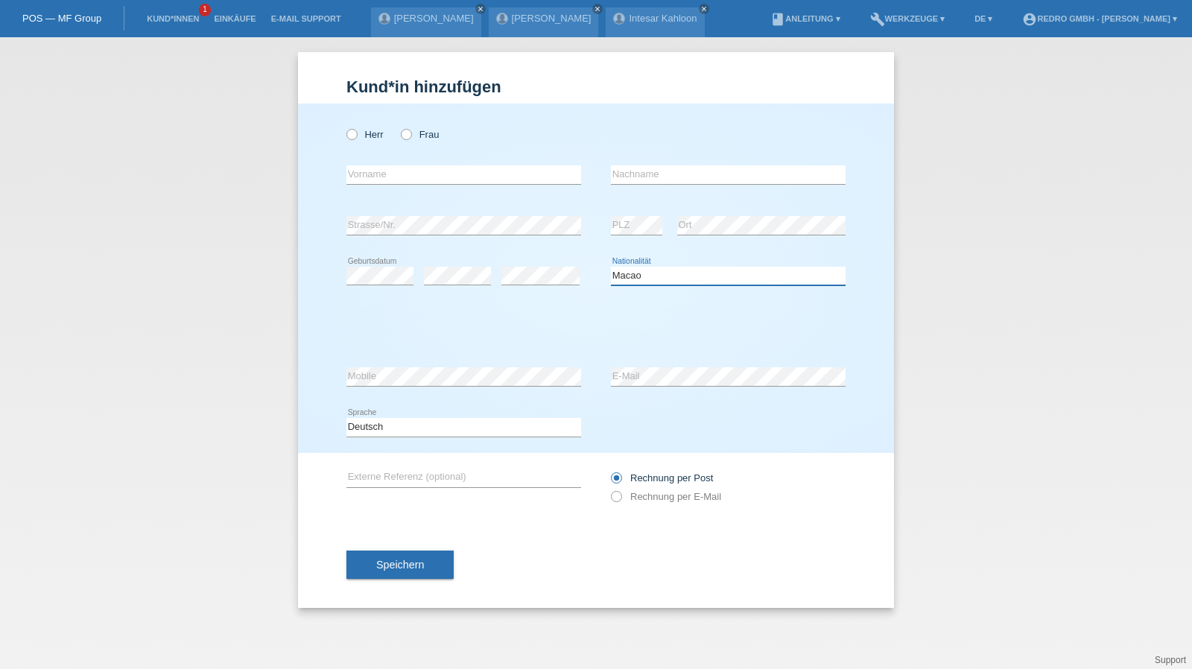
select select "MK"
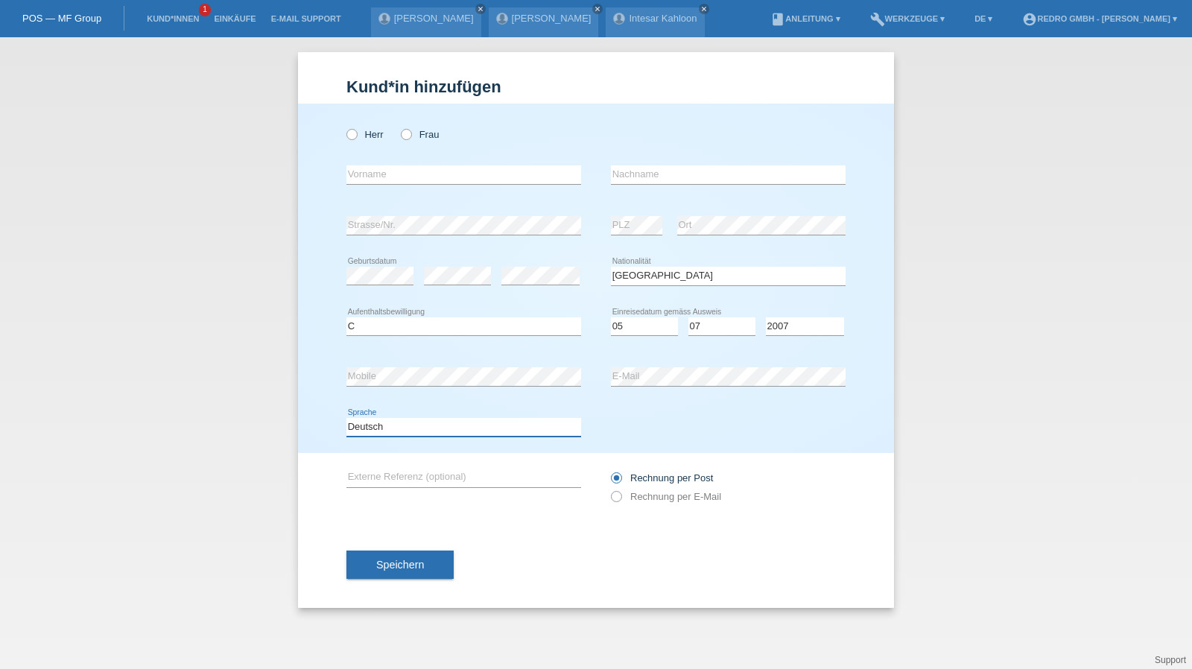
click at [391, 427] on select "Deutsch Français Italiano English" at bounding box center [464, 427] width 235 height 18
select select "fr"
click at [347, 418] on select "Deutsch Français Italiano English" at bounding box center [464, 427] width 235 height 18
click at [402, 566] on span "Speichern" at bounding box center [400, 565] width 48 height 12
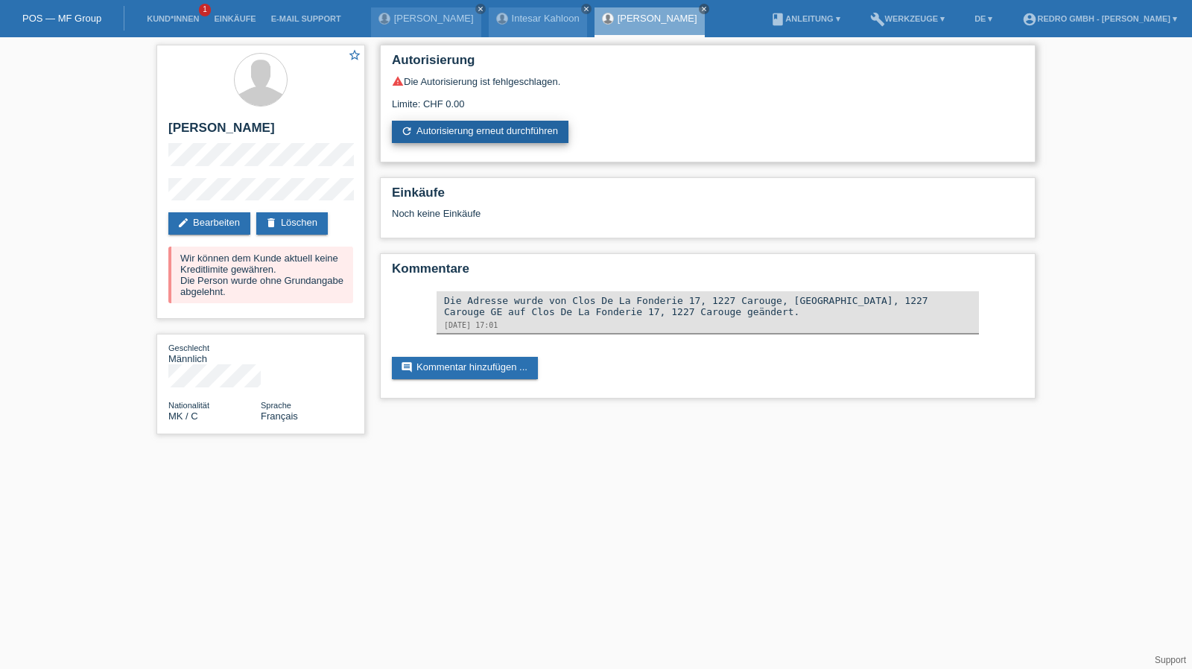
click at [452, 130] on link "refresh Autorisierung erneut durchführen" at bounding box center [480, 132] width 177 height 22
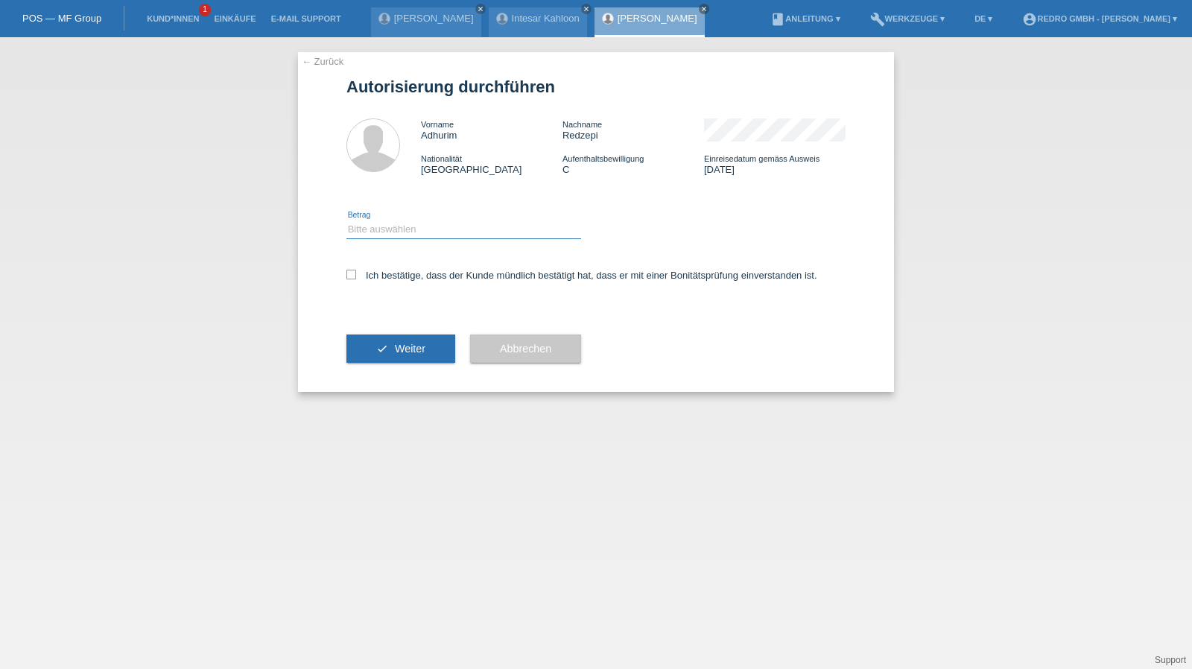
click at [407, 235] on select "Bitte auswählen CHF 1.00 - CHF 499.00 CHF 500.00 - CHF 1'999.00 CHF 2'000.00 - …" at bounding box center [464, 230] width 235 height 18
select select "1"
click at [347, 221] on select "Bitte auswählen CHF 1.00 - CHF 499.00 CHF 500.00 - CHF 1'999.00 CHF 2'000.00 - …" at bounding box center [464, 230] width 235 height 18
click at [385, 279] on label "Ich bestätige, dass der Kunde mündlich bestätigt hat, dass er mit einer Bonität…" at bounding box center [582, 275] width 471 height 11
click at [356, 279] on input "Ich bestätige, dass der Kunde mündlich bestätigt hat, dass er mit einer Bonität…" at bounding box center [352, 275] width 10 height 10
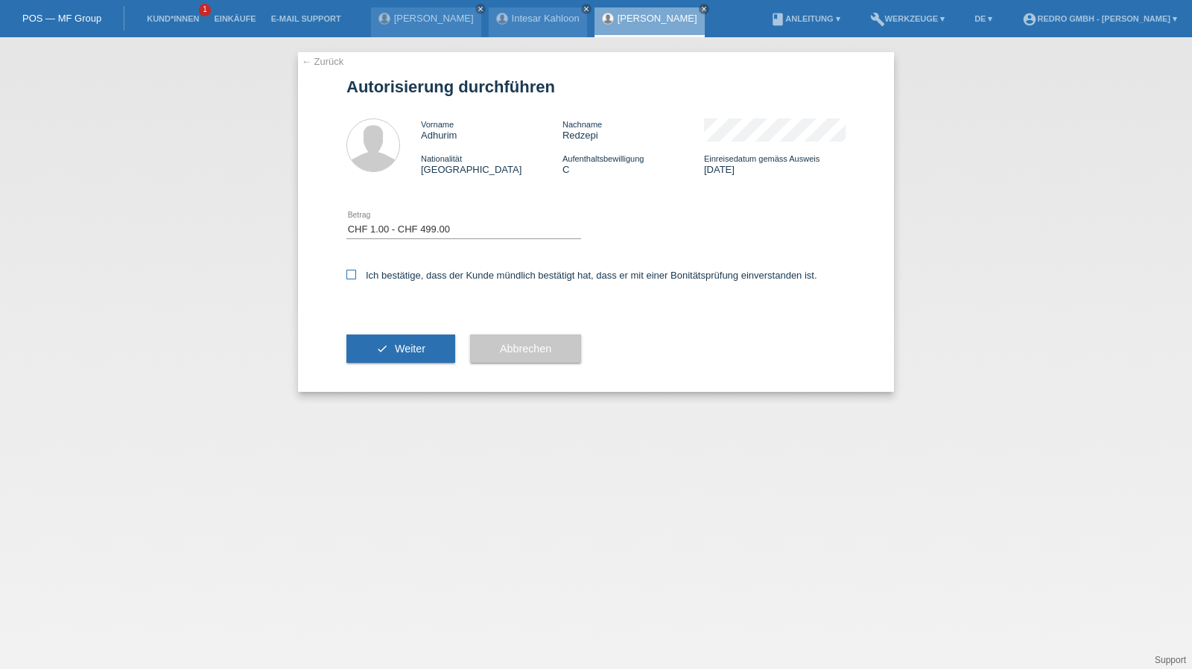
checkbox input "true"
click at [386, 341] on button "check Weiter" at bounding box center [401, 349] width 109 height 28
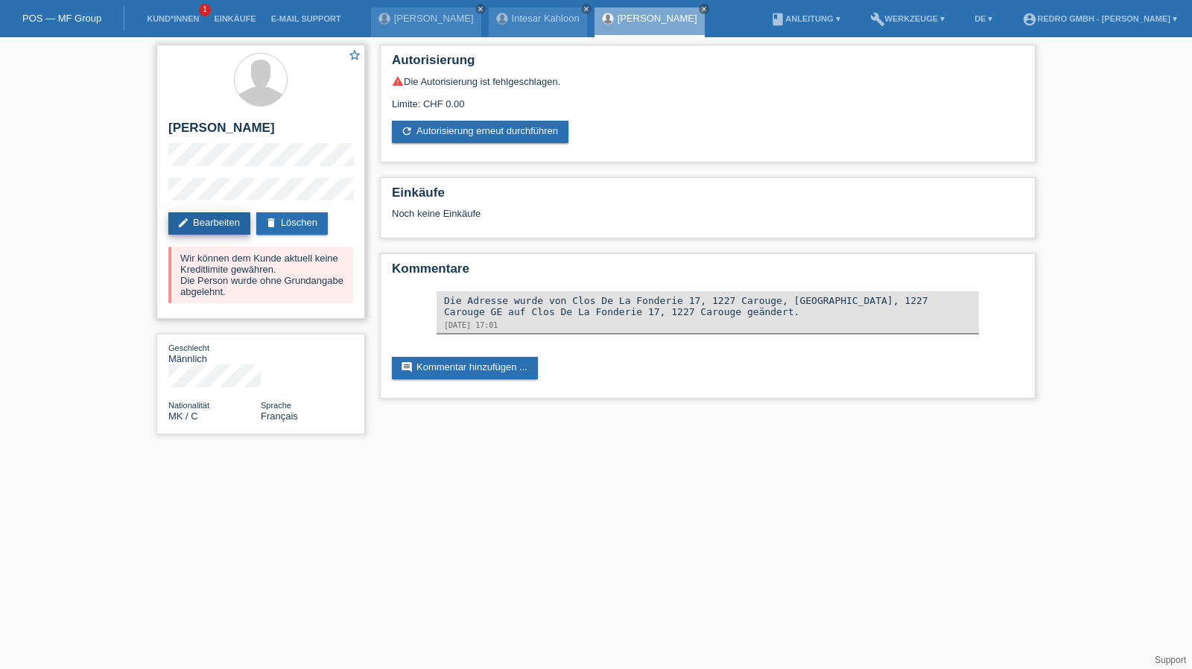
click at [221, 225] on link "edit Bearbeiten" at bounding box center [209, 223] width 82 height 22
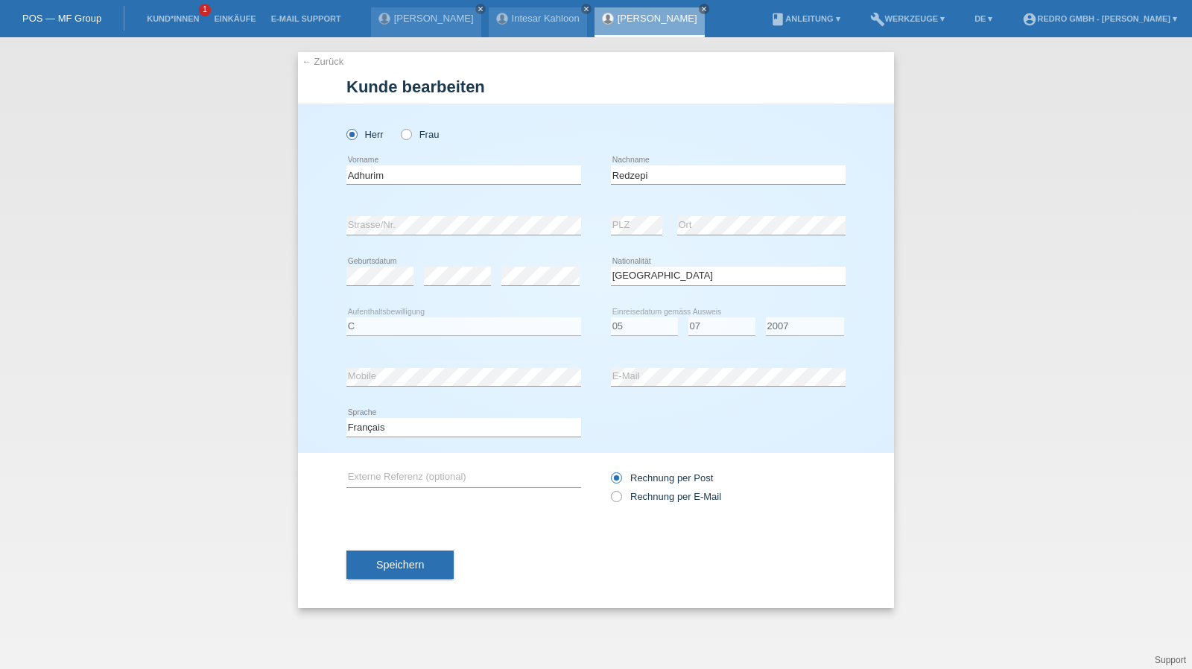
select select "MK"
select select "C"
select select "05"
select select "07"
select select "2007"
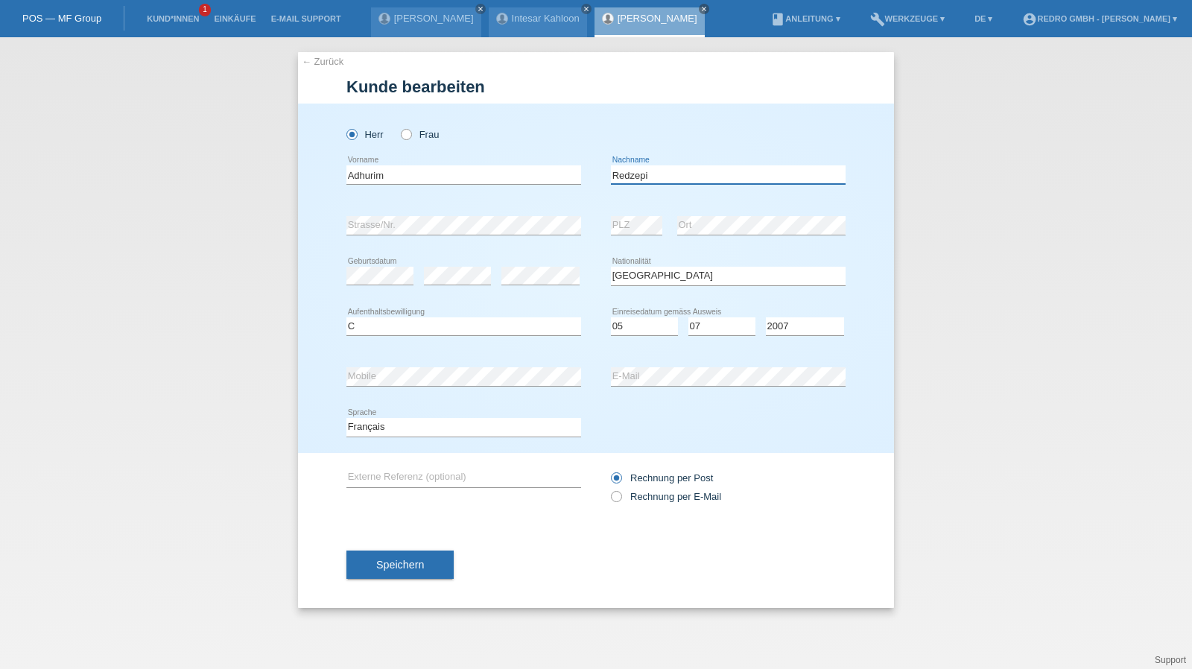
click at [639, 178] on input "Redzepi" at bounding box center [728, 174] width 235 height 19
type input "Redjepi"
click at [395, 567] on span "Speichern" at bounding box center [400, 565] width 48 height 12
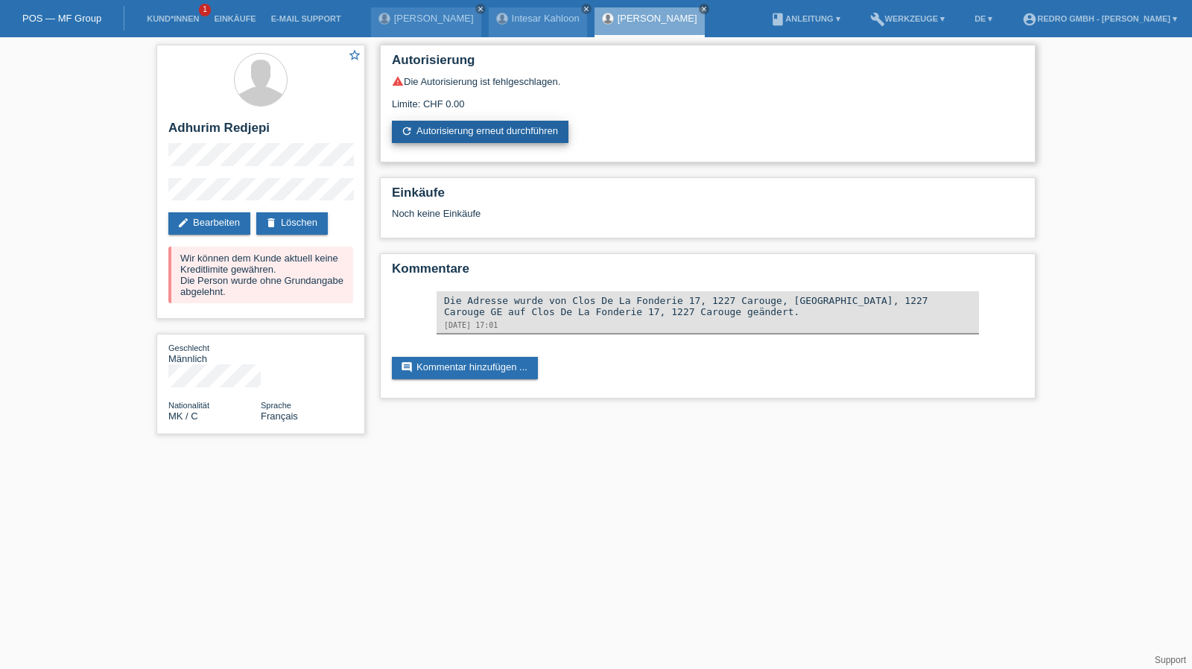
click at [449, 122] on link "refresh Autorisierung erneut durchführen" at bounding box center [480, 132] width 177 height 22
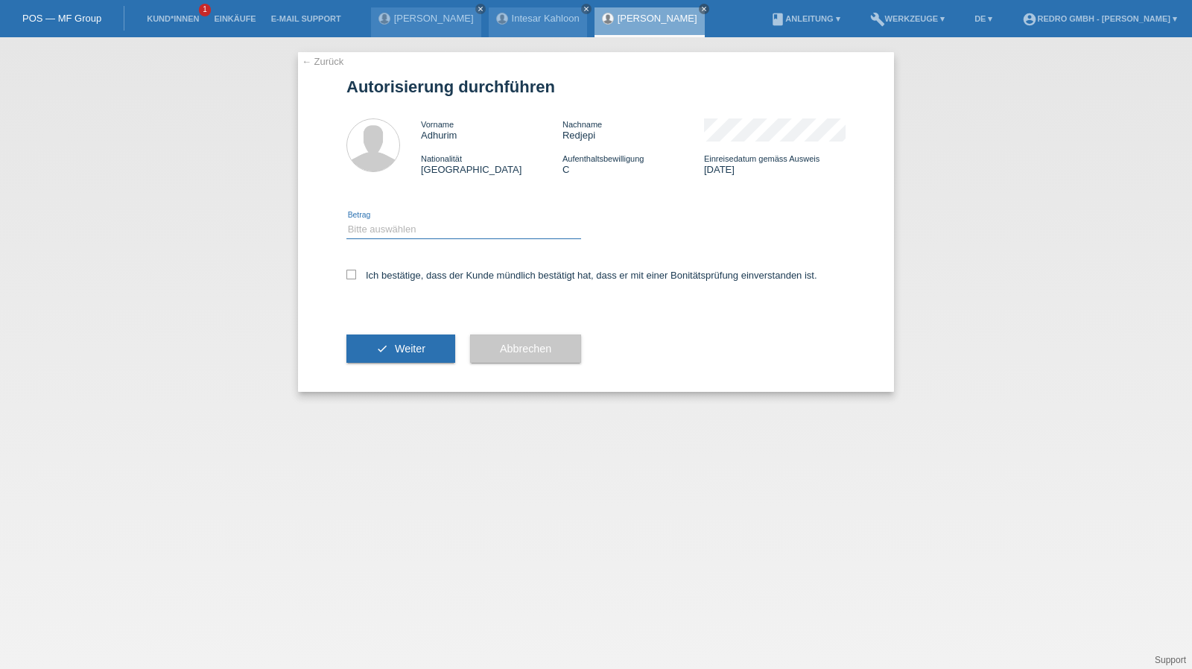
drag, startPoint x: 406, startPoint y: 231, endPoint x: 404, endPoint y: 238, distance: 7.8
click at [406, 231] on select "Bitte auswählen CHF 1.00 - CHF 499.00 CHF 500.00 - CHF 1'999.00 CHF 2'000.00 - …" at bounding box center [464, 230] width 235 height 18
select select "1"
click at [347, 221] on select "Bitte auswählen CHF 1.00 - CHF 499.00 CHF 500.00 - CHF 1'999.00 CHF 2'000.00 - …" at bounding box center [464, 230] width 235 height 18
click at [390, 272] on label "Ich bestätige, dass der Kunde mündlich bestätigt hat, dass er mit einer Bonität…" at bounding box center [582, 275] width 471 height 11
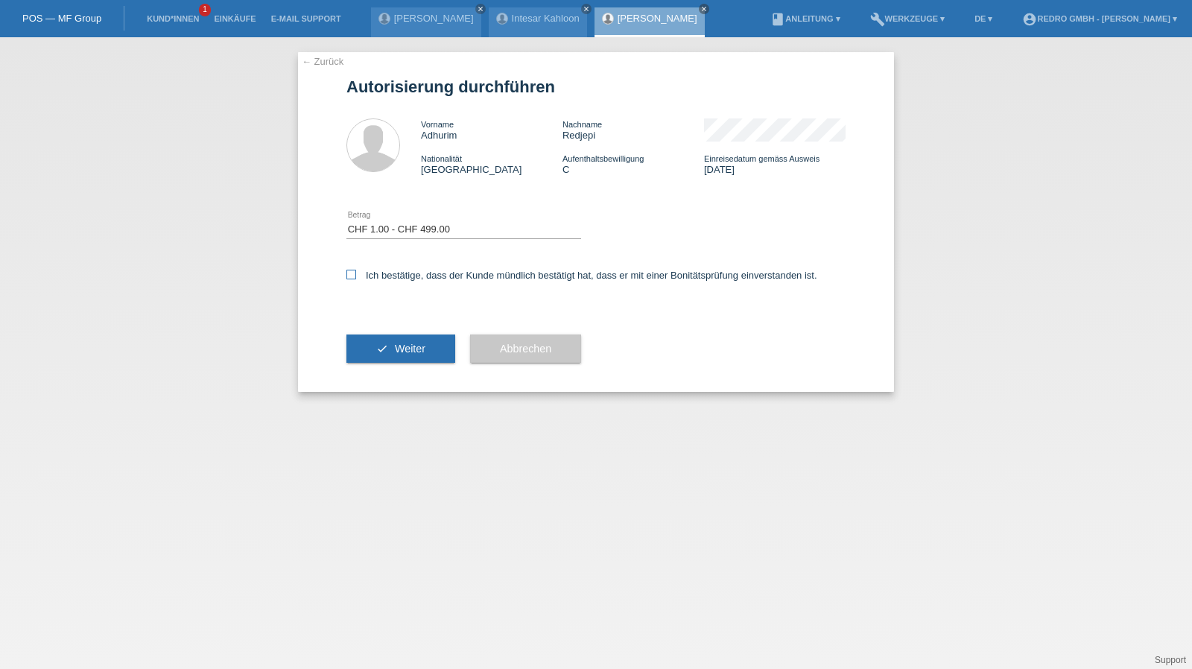
click at [356, 272] on input "Ich bestätige, dass der Kunde mündlich bestätigt hat, dass er mit einer Bonität…" at bounding box center [352, 275] width 10 height 10
checkbox input "true"
click at [376, 357] on button "check Weiter" at bounding box center [401, 349] width 109 height 28
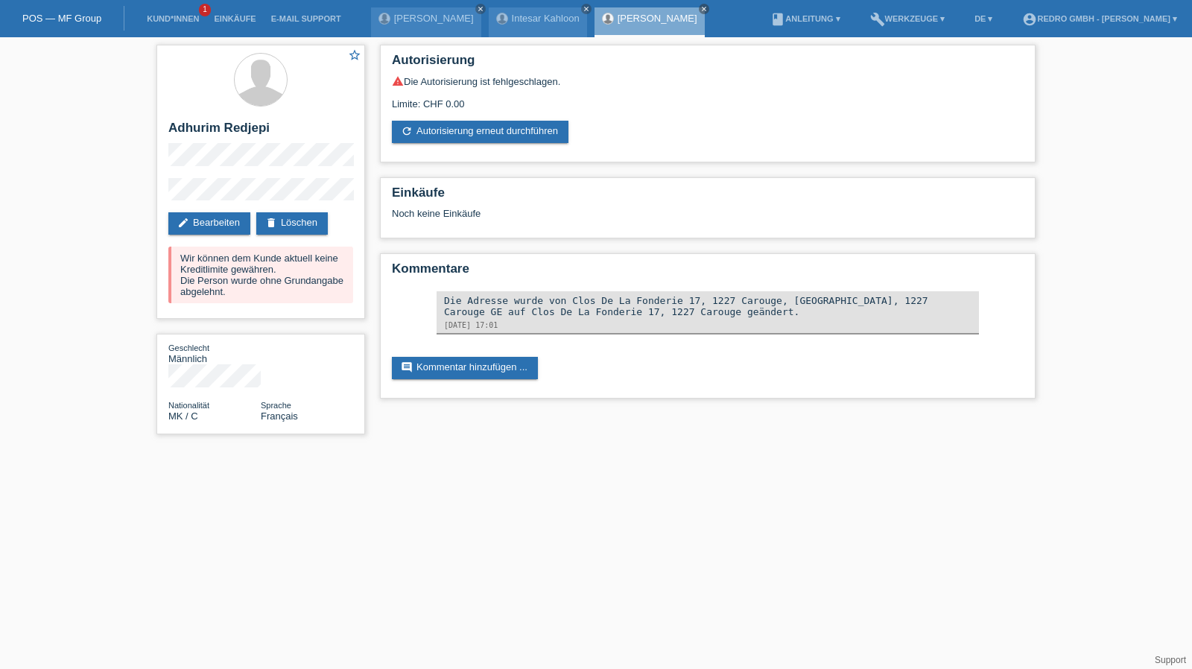
click at [154, 14] on li "Kund*innen 1" at bounding box center [172, 19] width 67 height 38
click at [149, 23] on link "Kund*innen" at bounding box center [172, 18] width 67 height 9
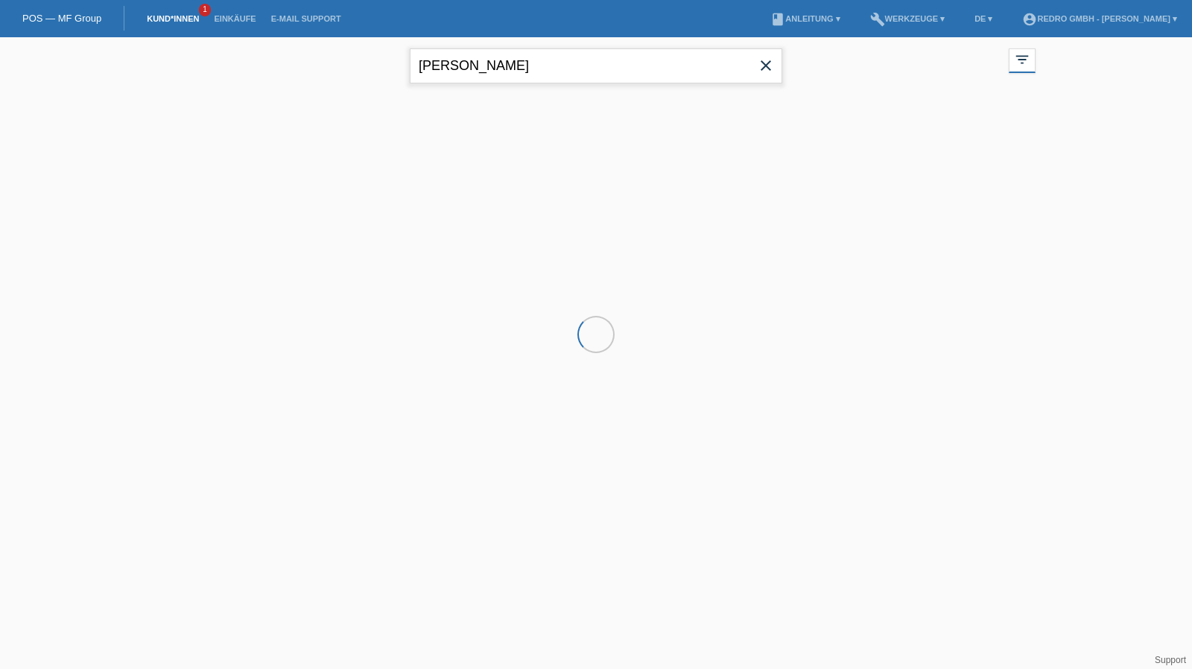
click at [489, 72] on input "[PERSON_NAME]" at bounding box center [596, 65] width 373 height 35
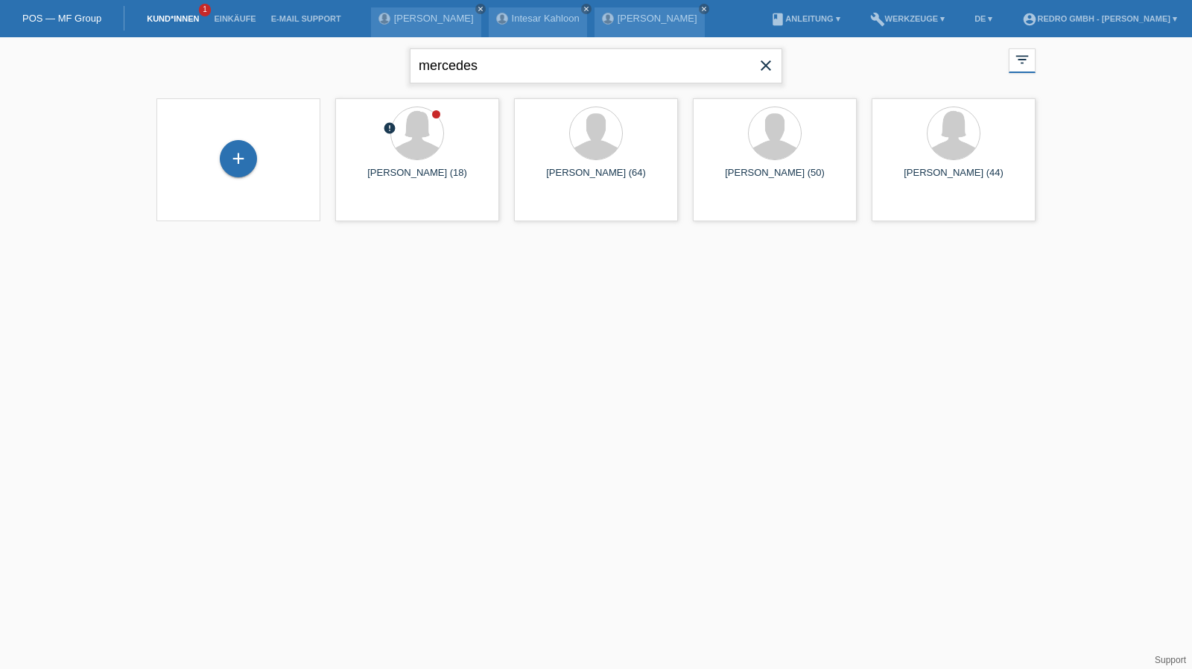
type input "mercedes"
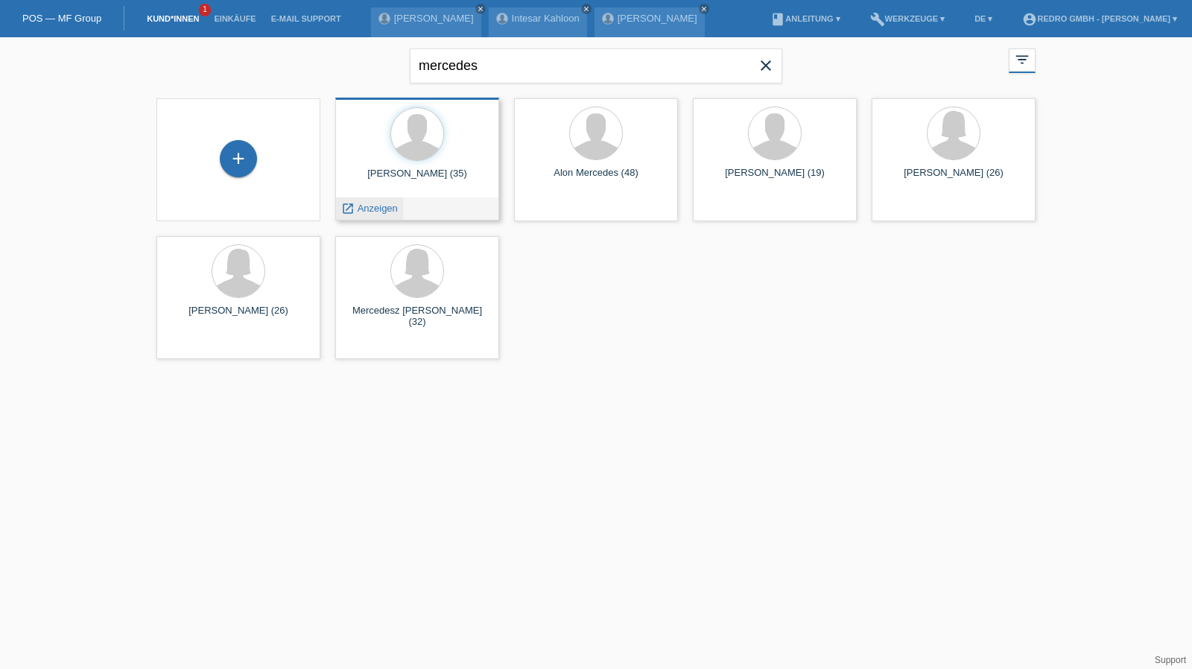
click at [380, 211] on span "Anzeigen" at bounding box center [378, 208] width 40 height 11
